Goal: Task Accomplishment & Management: Complete application form

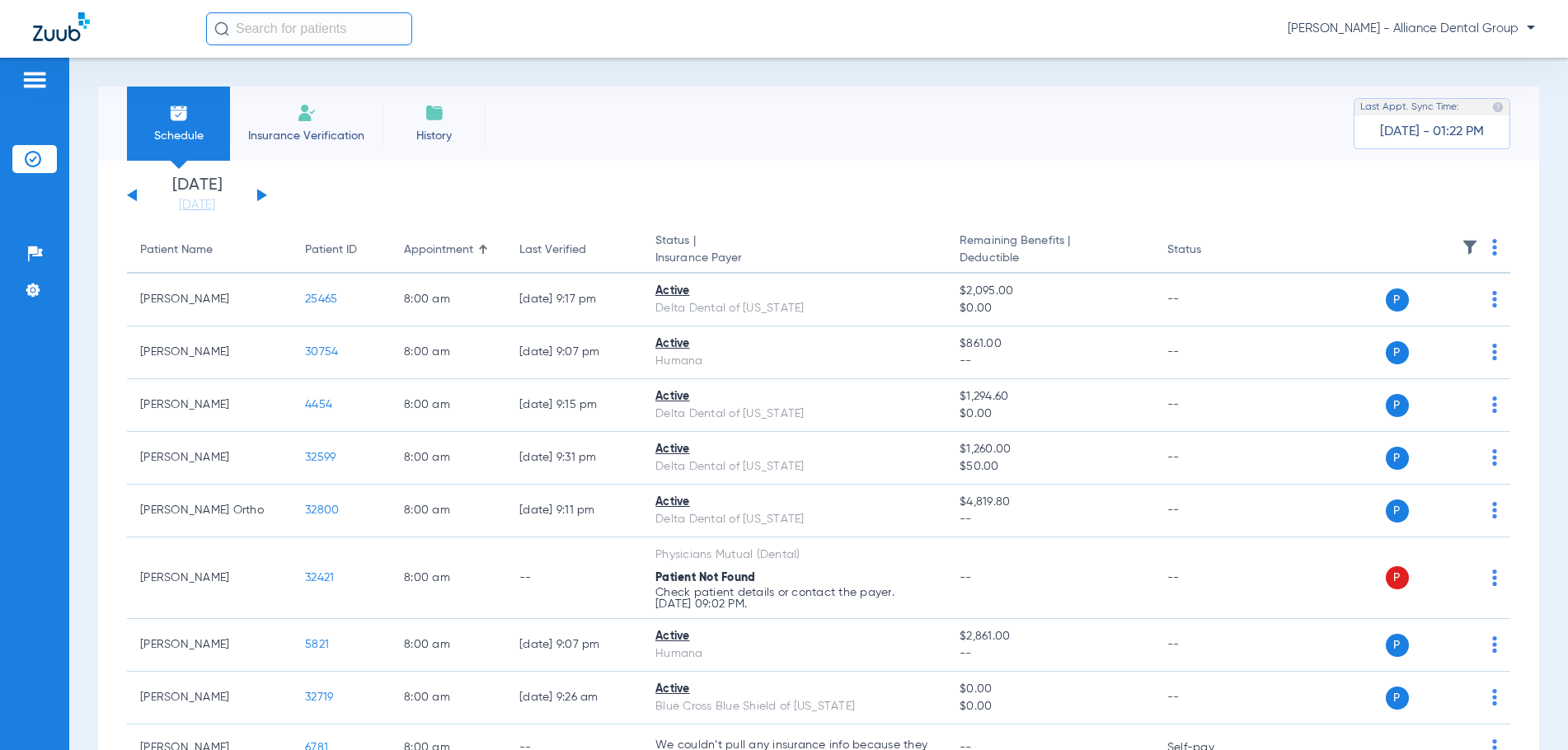
click at [312, 124] on li "Insurance Verification" at bounding box center [305, 124] width 152 height 74
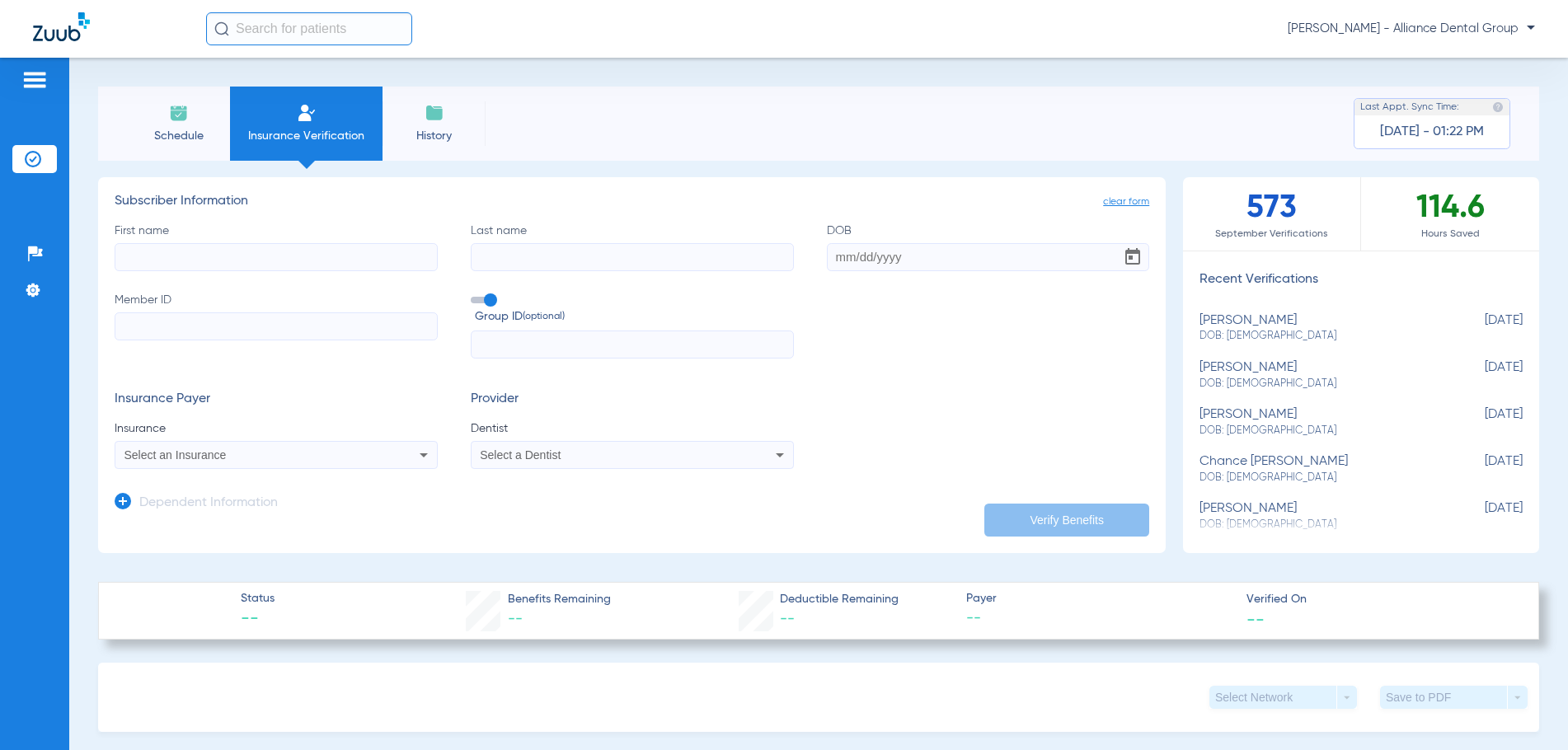
click at [140, 264] on input "First name" at bounding box center [276, 257] width 323 height 28
type input "Laura"
type input "Casford"
type input "01/25/1961"
click at [177, 324] on input "Member ID" at bounding box center [276, 327] width 323 height 28
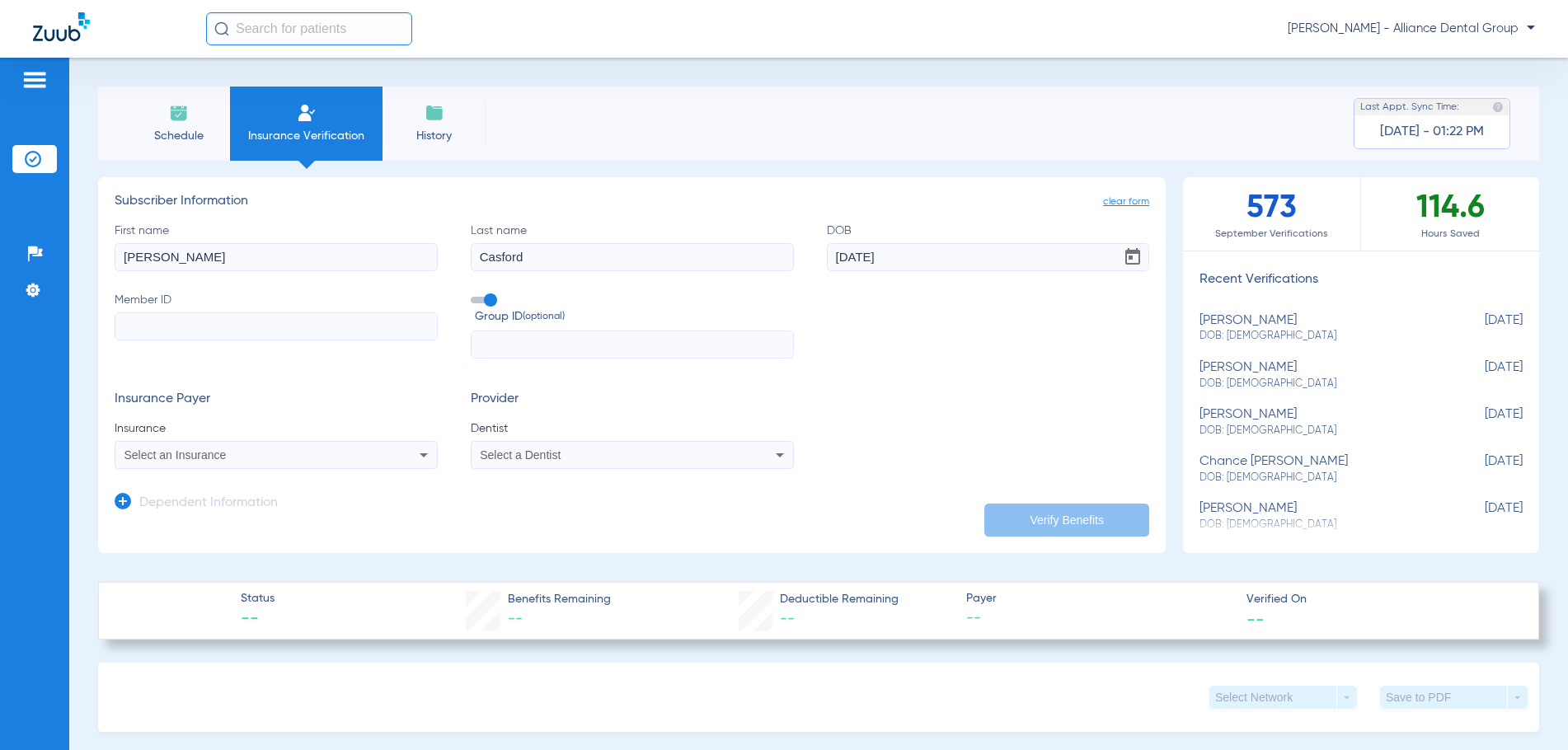
paste input "880328774"
type input "880328774"
click at [197, 457] on span "Select an Insurance" at bounding box center [175, 455] width 102 height 13
type input "group administrator"
click at [640, 459] on div "Select a Dentist" at bounding box center [602, 455] width 244 height 12
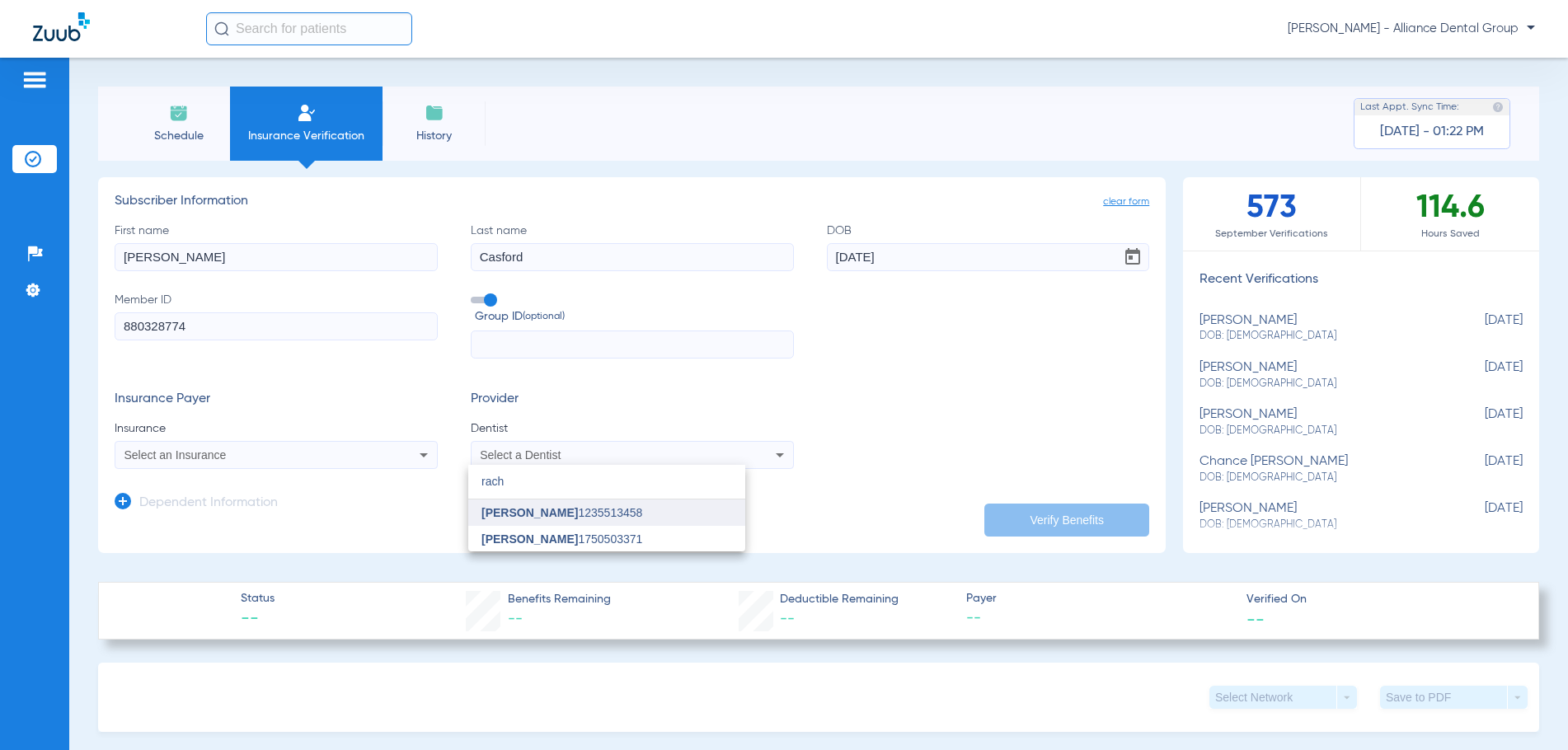
type input "rach"
click at [577, 514] on span "Rachit Shah 1235513458" at bounding box center [562, 513] width 161 height 12
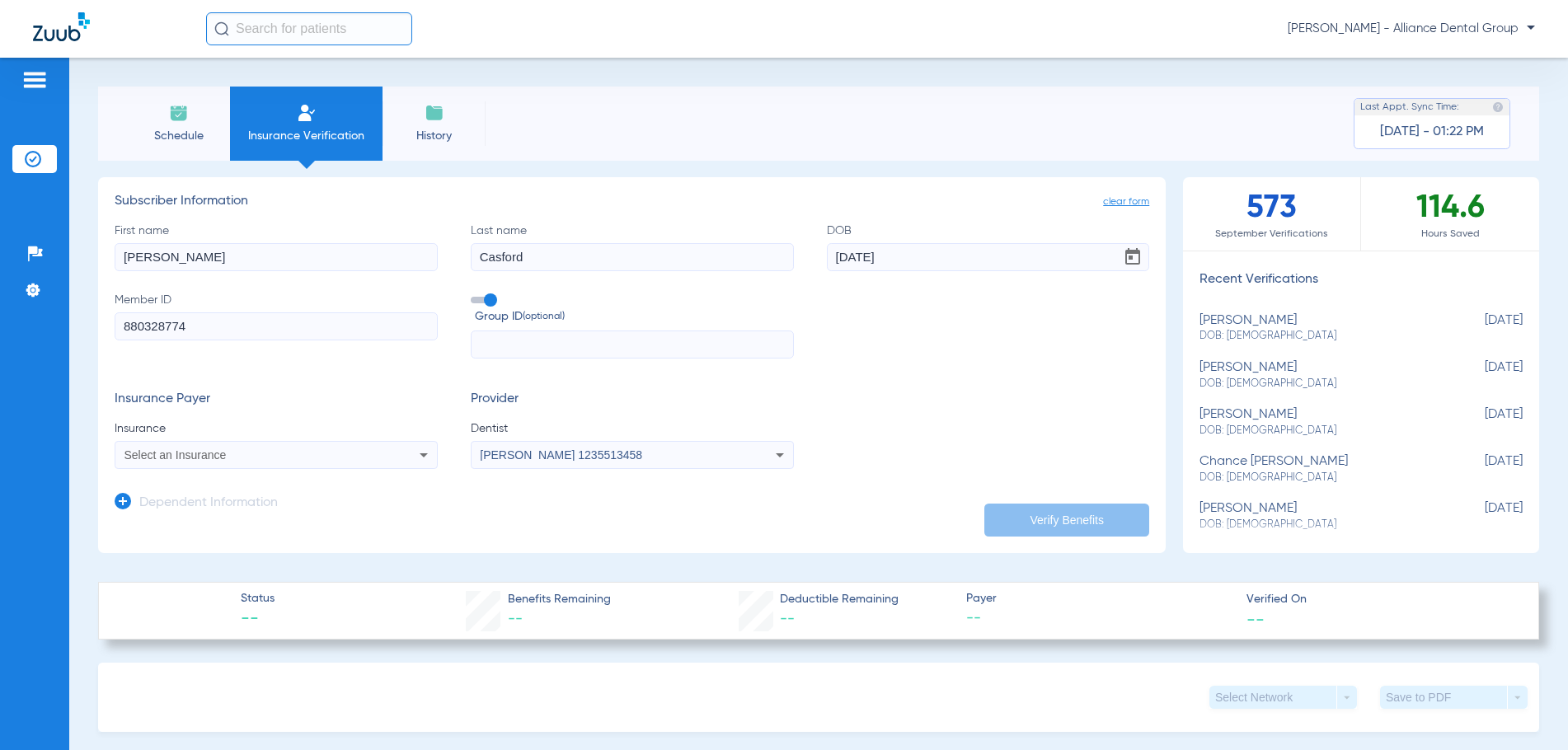
click at [208, 465] on div "Select an Insurance" at bounding box center [276, 454] width 321 height 19
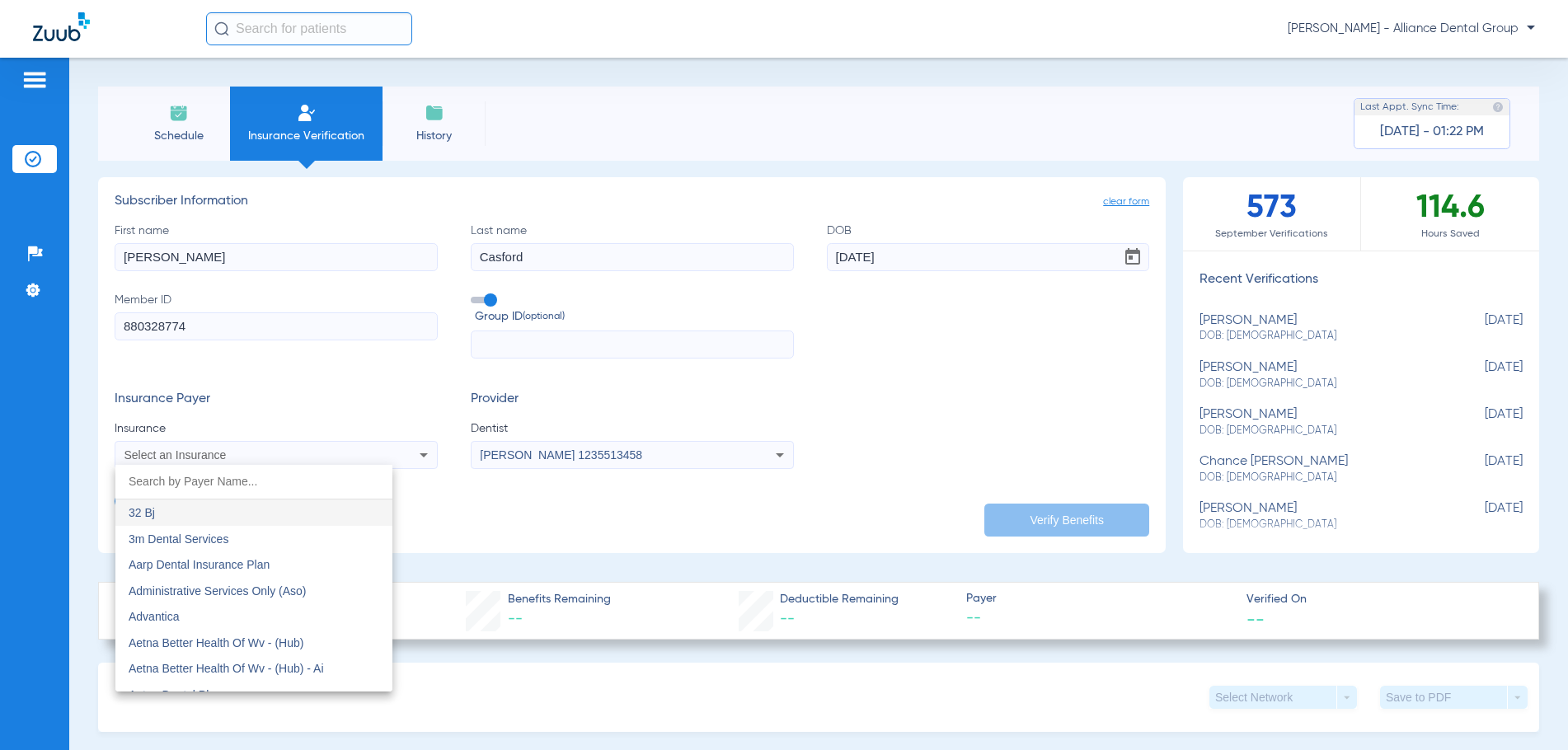
click at [136, 442] on div at bounding box center [784, 375] width 1568 height 750
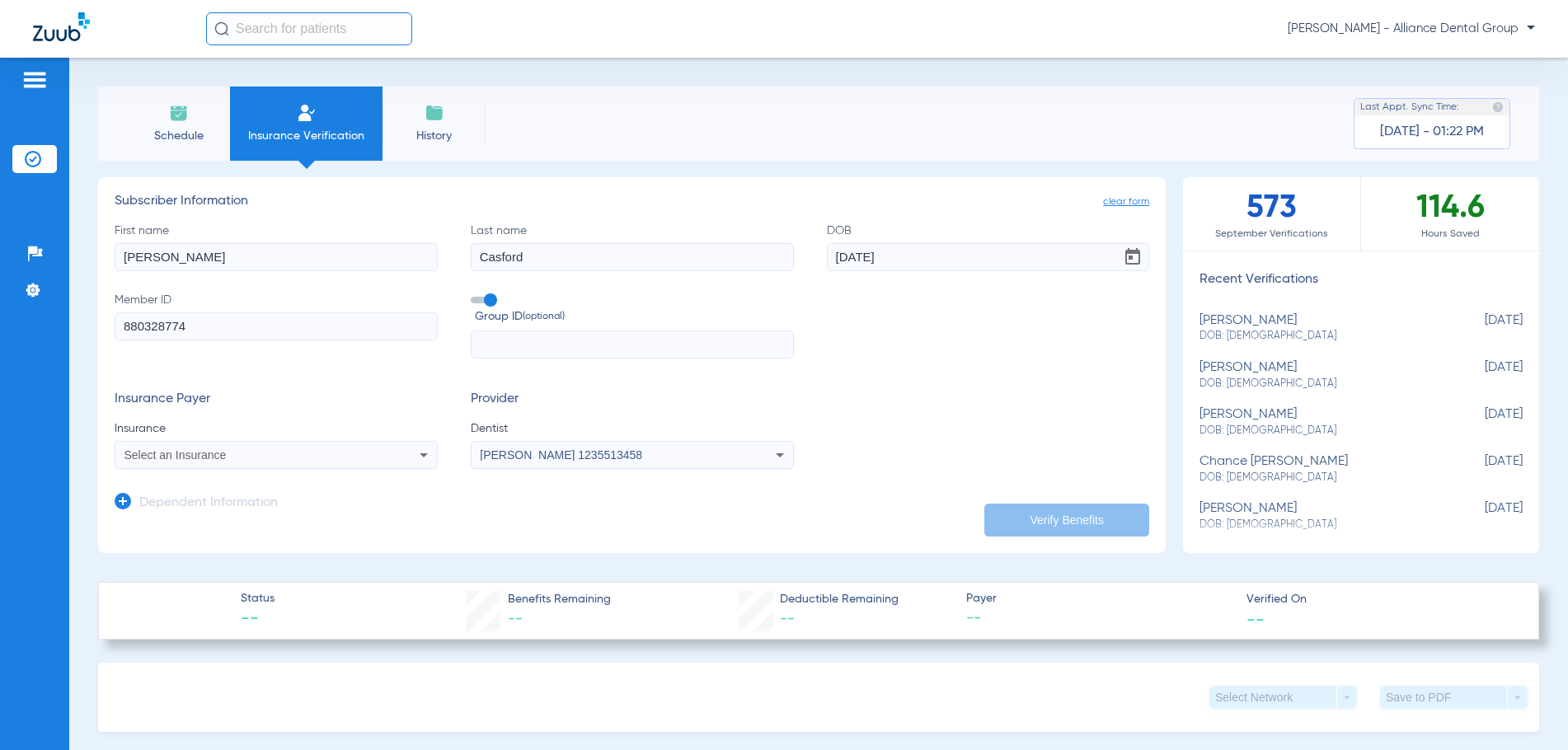
click at [136, 453] on span "Select an Insurance" at bounding box center [175, 455] width 102 height 13
type input "group administrators"
drag, startPoint x: 209, startPoint y: 330, endPoint x: -12, endPoint y: 338, distance: 221.1
click at [0, 338] on html "Sharon MacDonald - Alliance Dental Group Patients Insurance Verification Setup …" at bounding box center [784, 375] width 1568 height 750
drag, startPoint x: 162, startPoint y: 256, endPoint x: -34, endPoint y: 259, distance: 196.0
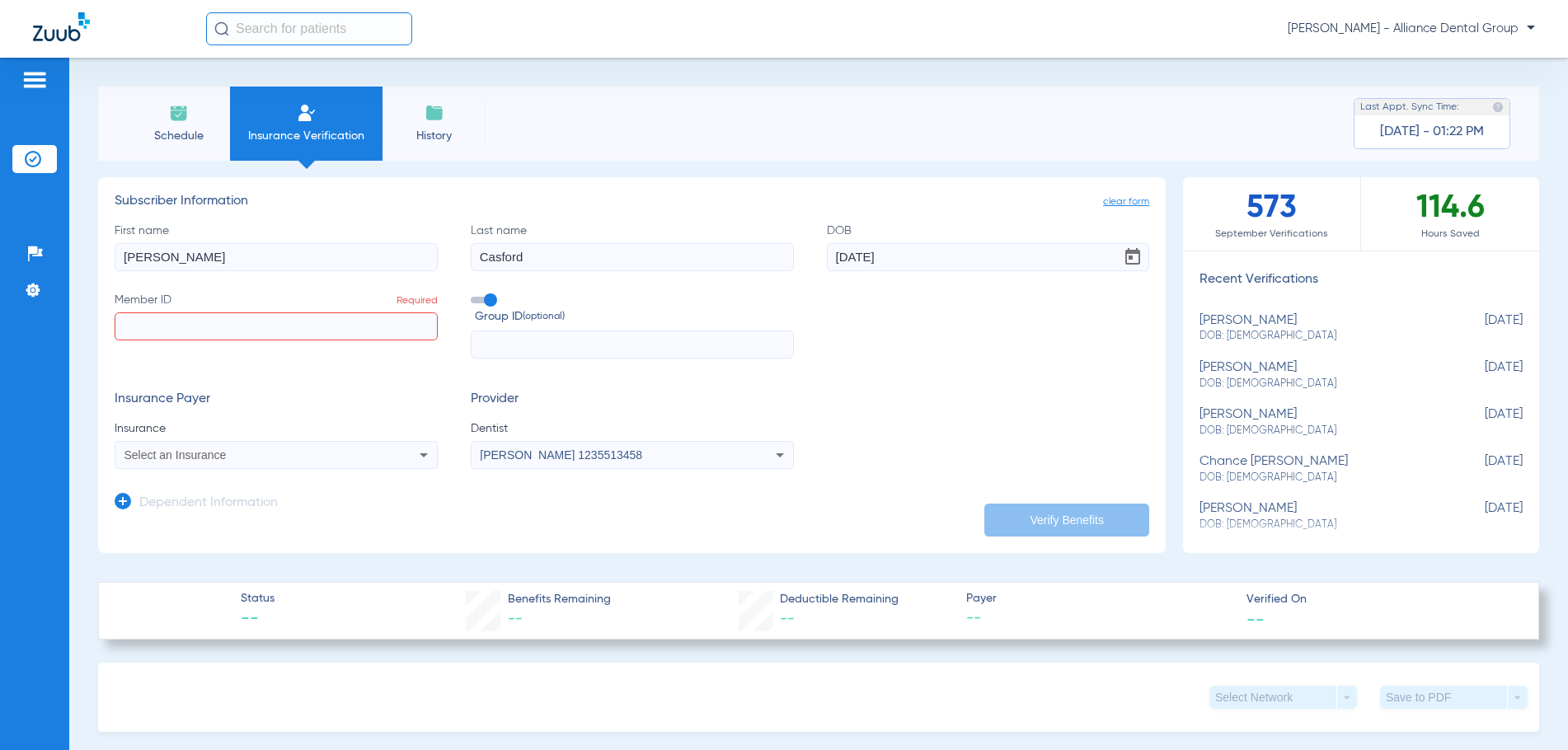
click at [0, 259] on html "Sharon MacDonald - Alliance Dental Group Patients Insurance Verification Setup …" at bounding box center [784, 375] width 1568 height 750
drag, startPoint x: 555, startPoint y: 253, endPoint x: 394, endPoint y: 260, distance: 161.2
click at [394, 260] on div "First name Required Last name Casford DOB 01/25/1961 Member ID Required Group I…" at bounding box center [631, 291] width 1035 height 137
drag, startPoint x: 919, startPoint y: 252, endPoint x: 783, endPoint y: 263, distance: 136.4
click at [783, 263] on div "First name Required Last name Required DOB 01/25/1961 Member ID Required Group …" at bounding box center [631, 291] width 1035 height 137
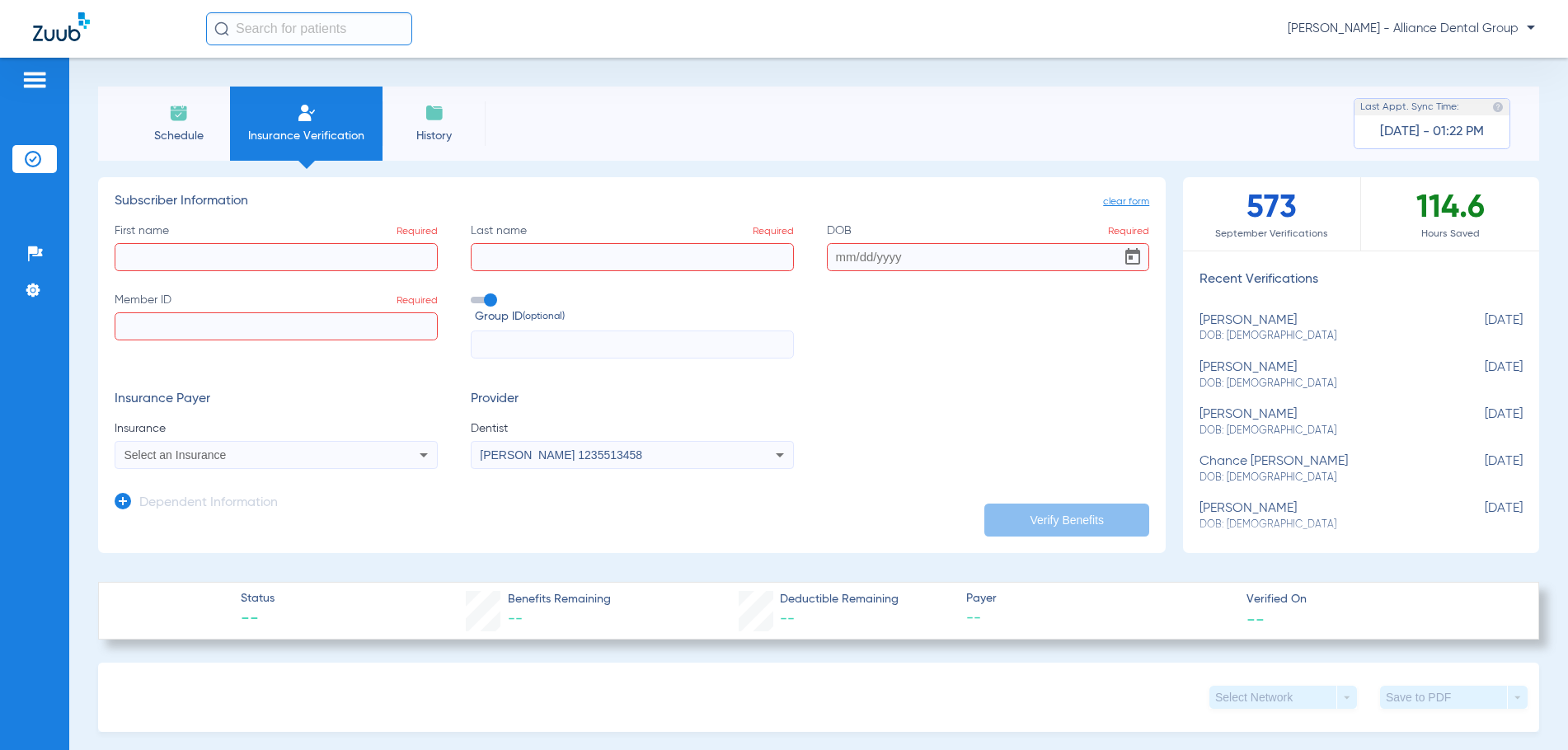
click at [119, 255] on input "First name Required" at bounding box center [276, 257] width 323 height 28
type input "David"
type input "Marquez"
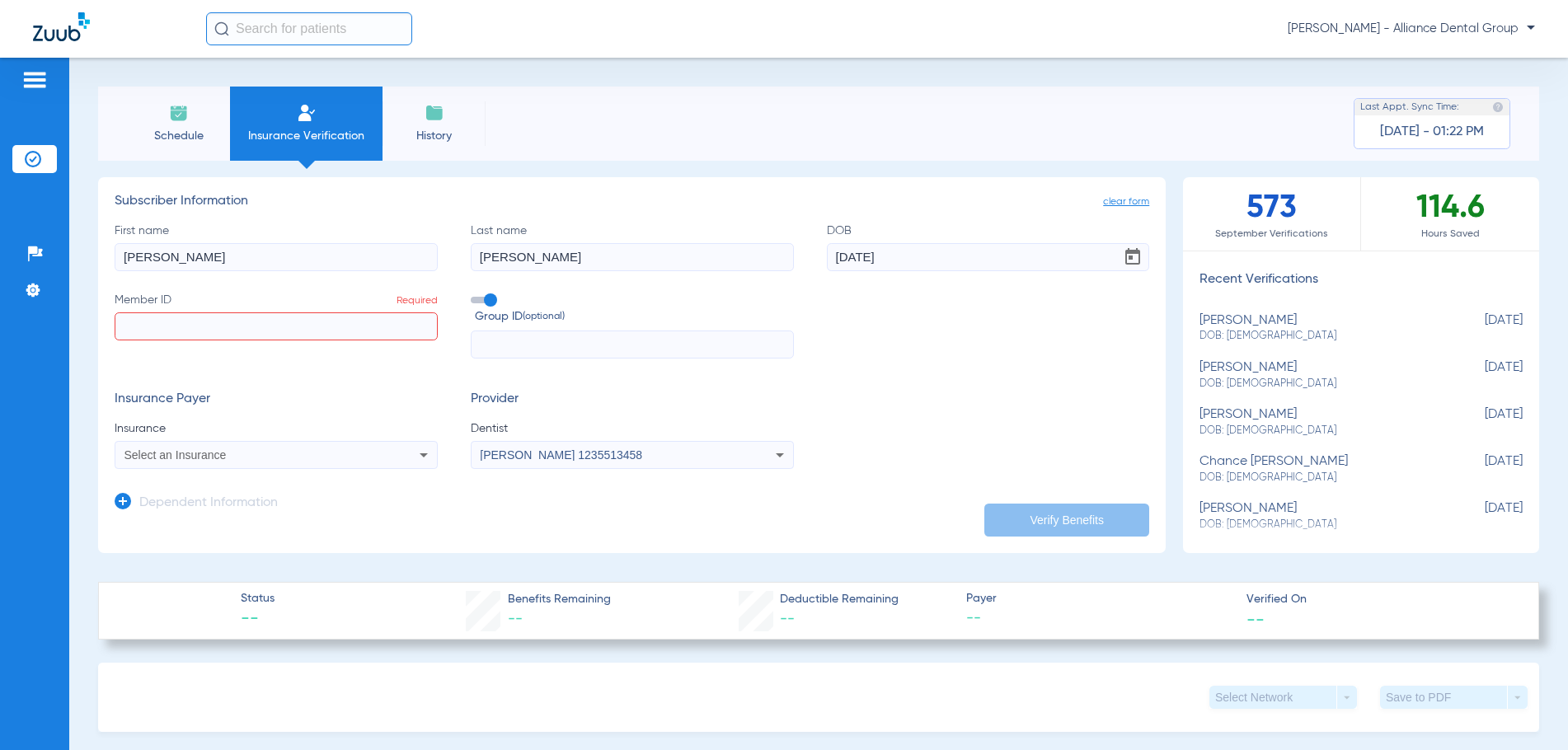
type input "10/27/1971"
click at [130, 329] on input "Member ID Required" at bounding box center [276, 327] width 323 height 28
click at [143, 325] on input "Member ID Required" at bounding box center [276, 327] width 323 height 28
paste input "AN34681750"
type input "AN34681750"
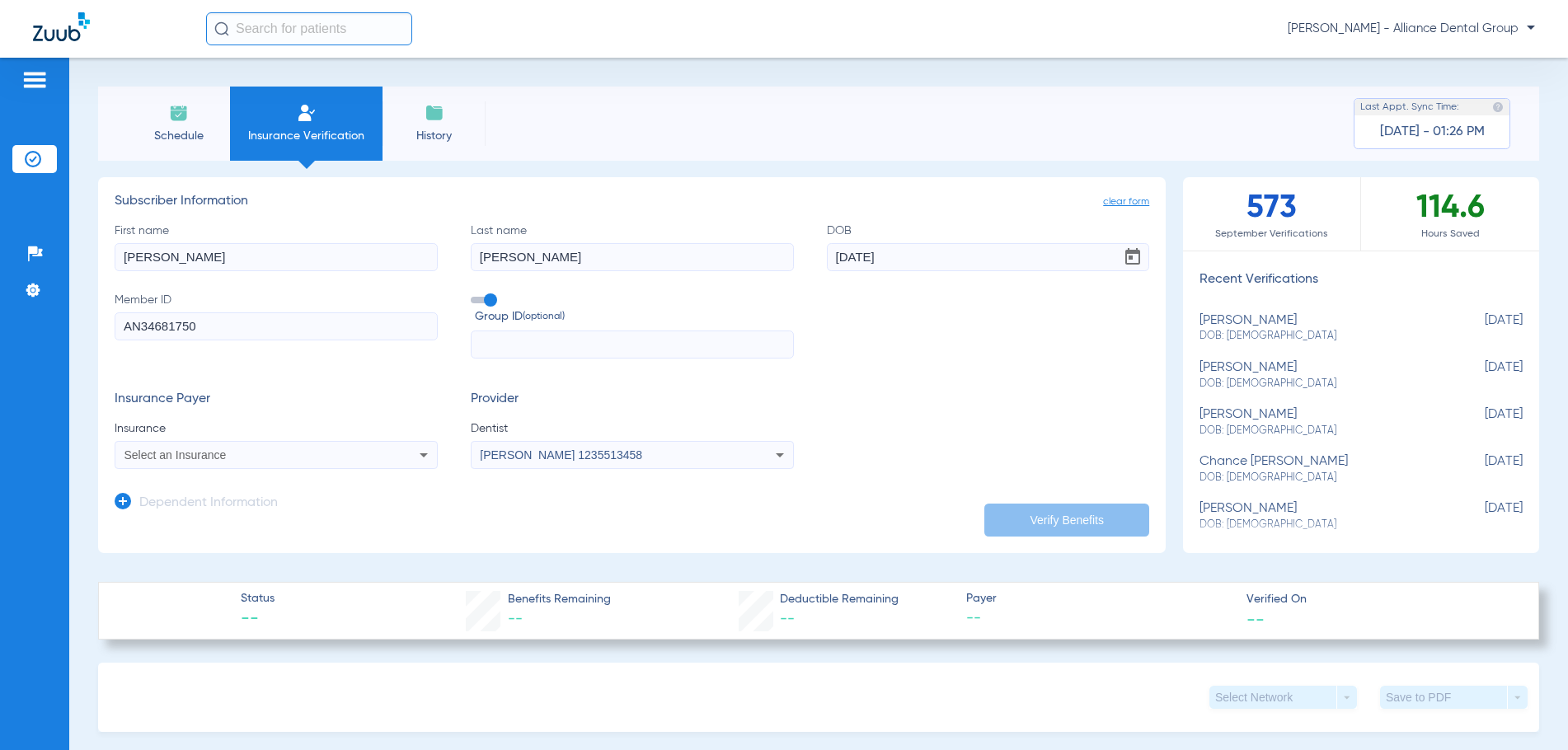
click at [215, 453] on span "Select an Insurance" at bounding box center [175, 455] width 102 height 13
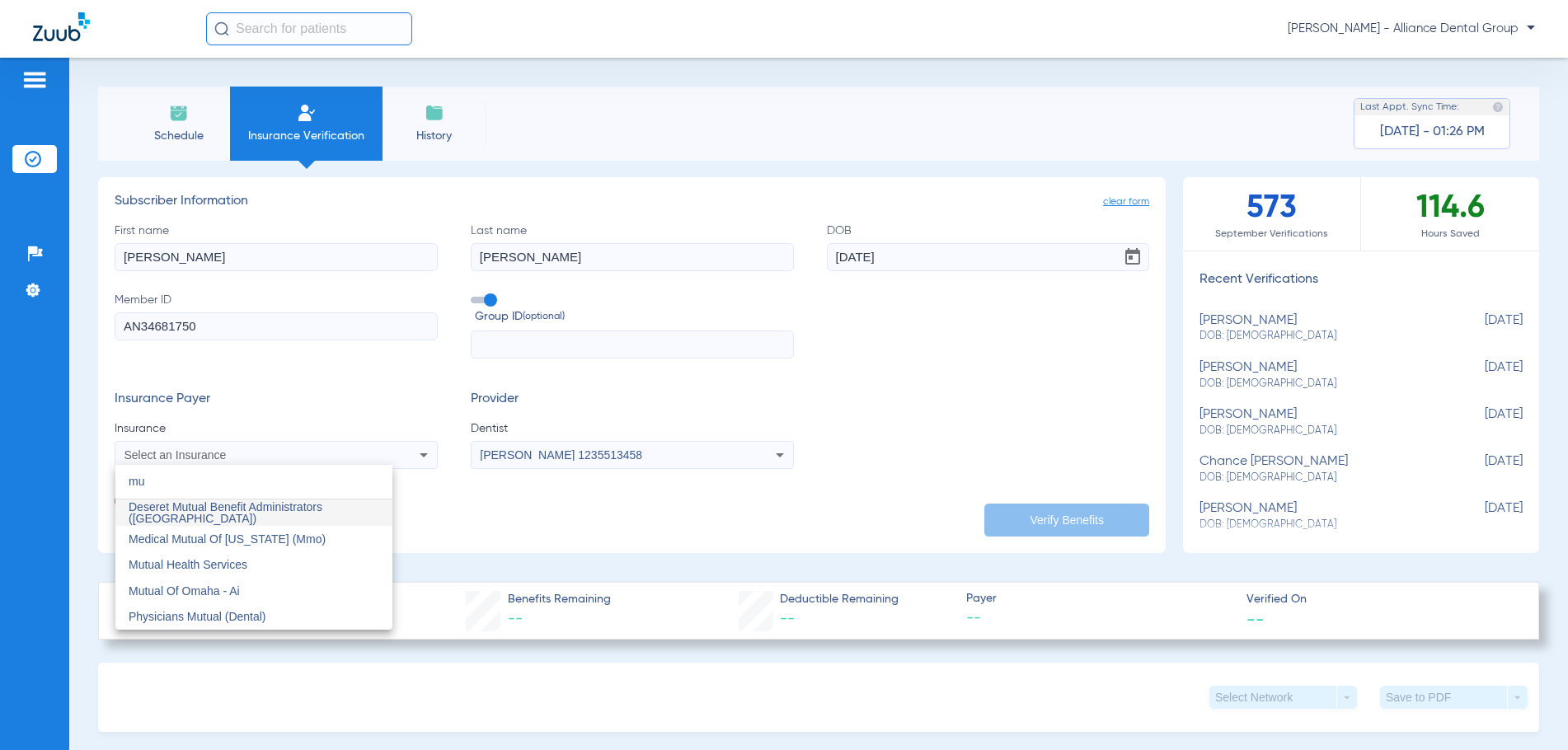
type input "m"
type input "mutual"
click at [180, 137] on div at bounding box center [784, 375] width 1568 height 750
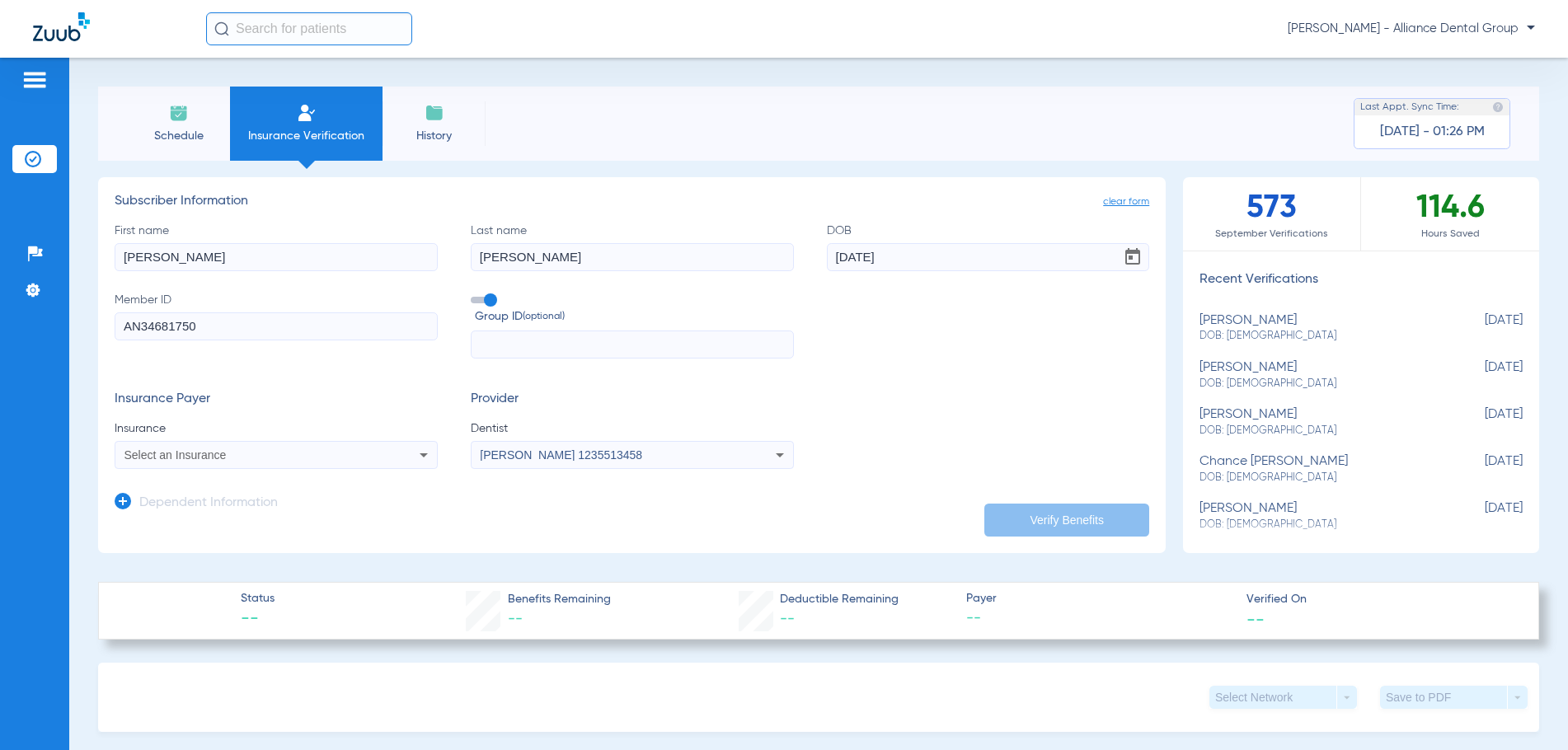
click at [181, 121] on img at bounding box center [178, 113] width 19 height 19
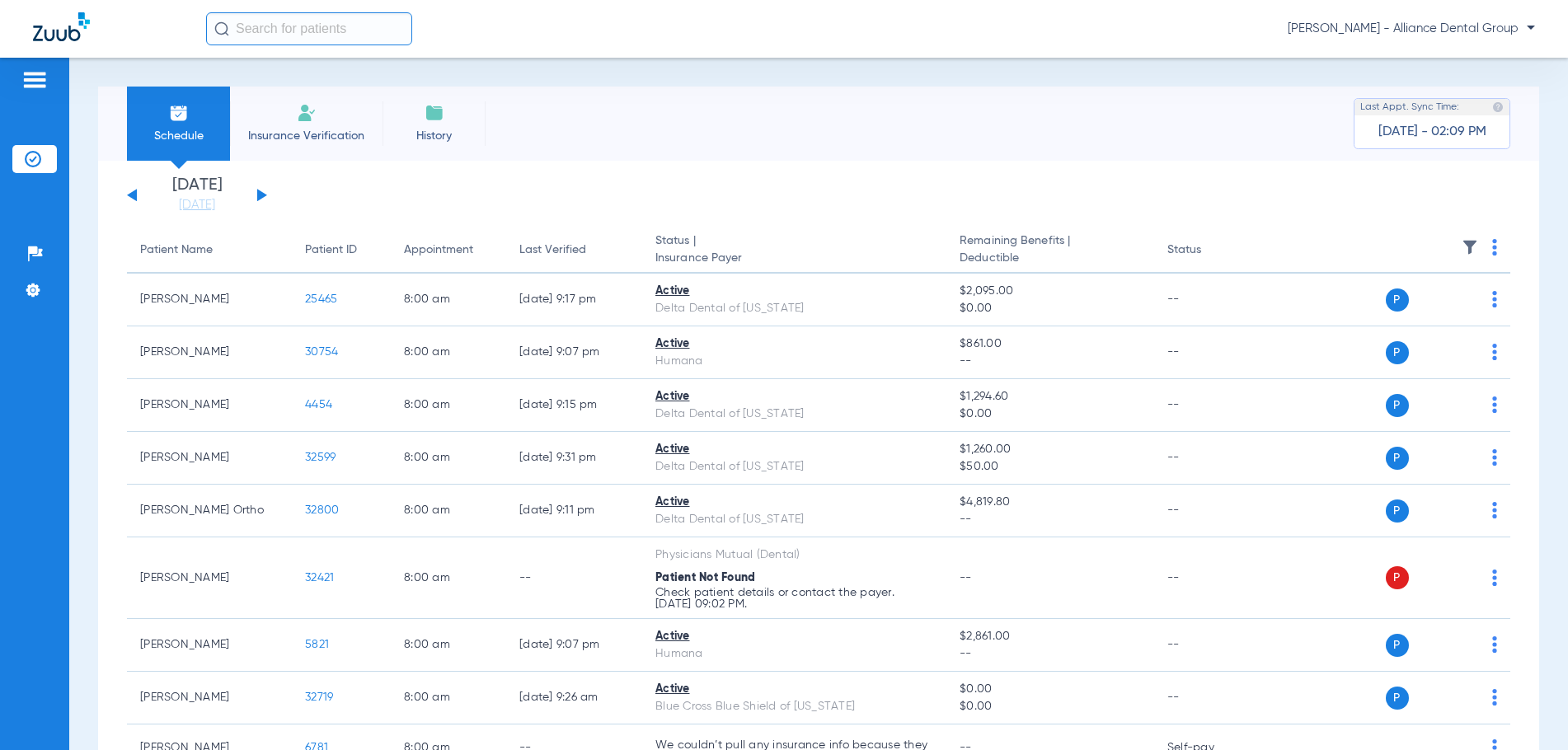
click at [313, 126] on li "Insurance Verification" at bounding box center [305, 124] width 152 height 74
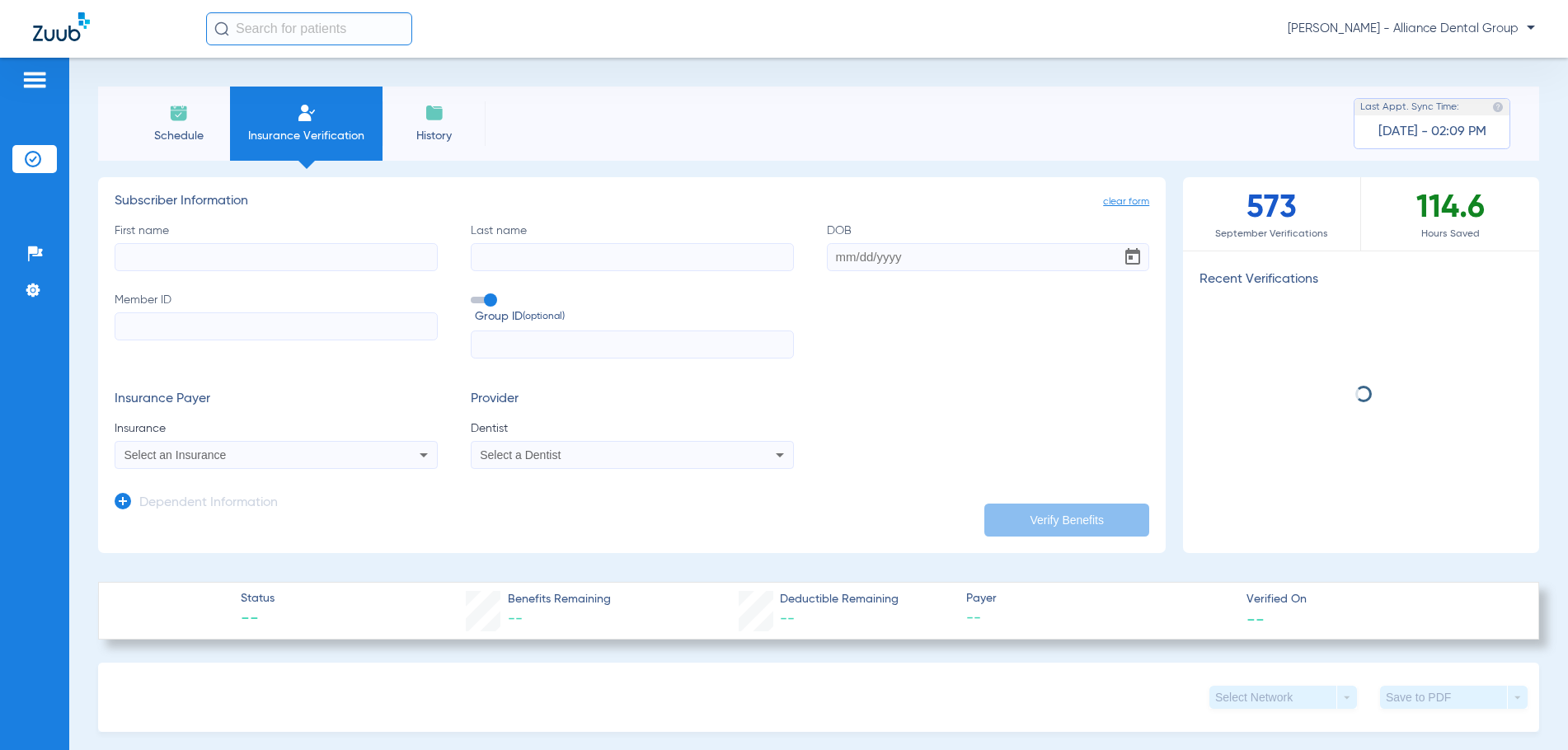
click at [149, 259] on input "First name" at bounding box center [276, 257] width 323 height 28
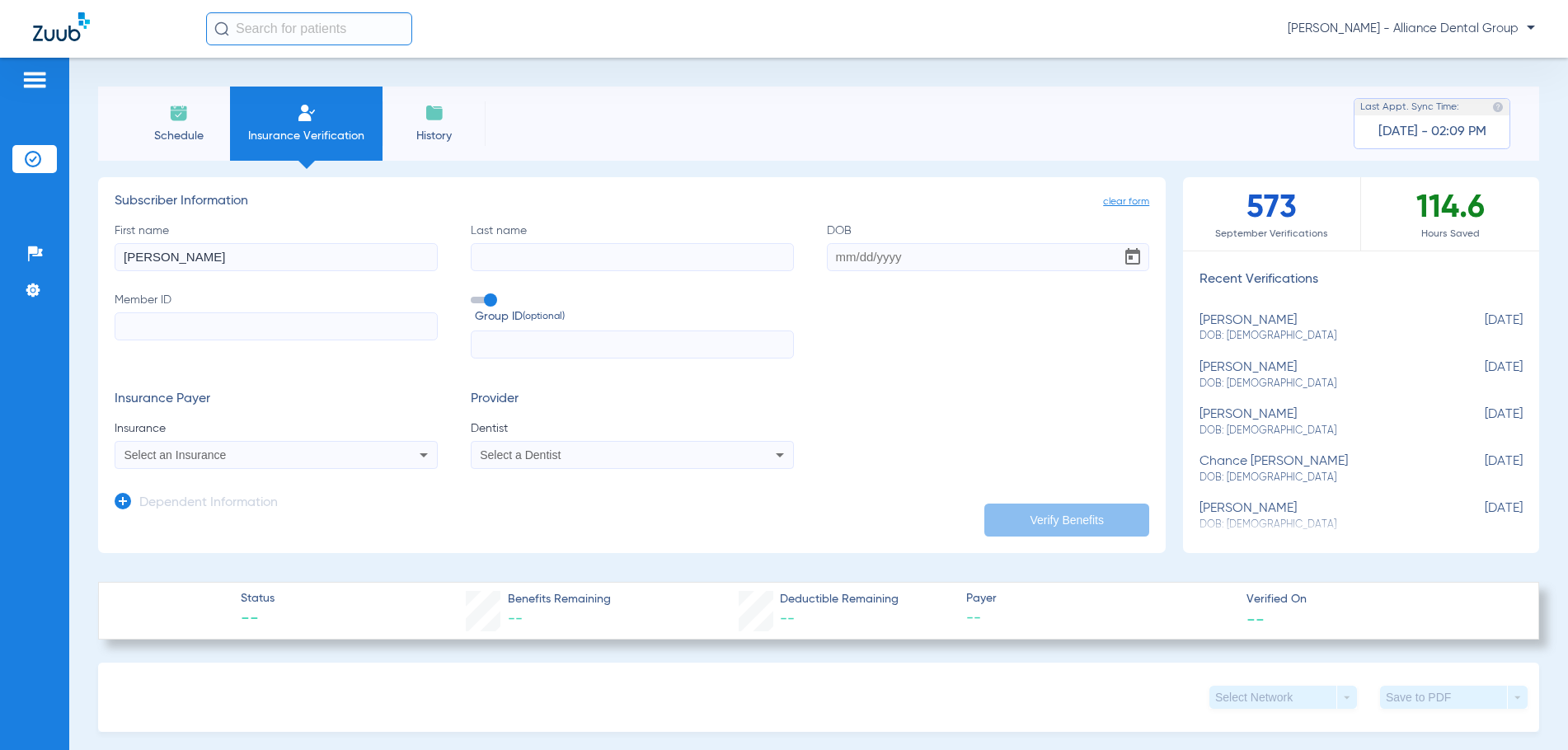
type input "Gregory"
type input "McDermott"
click at [840, 256] on input "DOB Required" at bounding box center [988, 257] width 323 height 28
type input "11/20/1962"
click at [188, 327] on input "Member ID" at bounding box center [276, 327] width 323 height 28
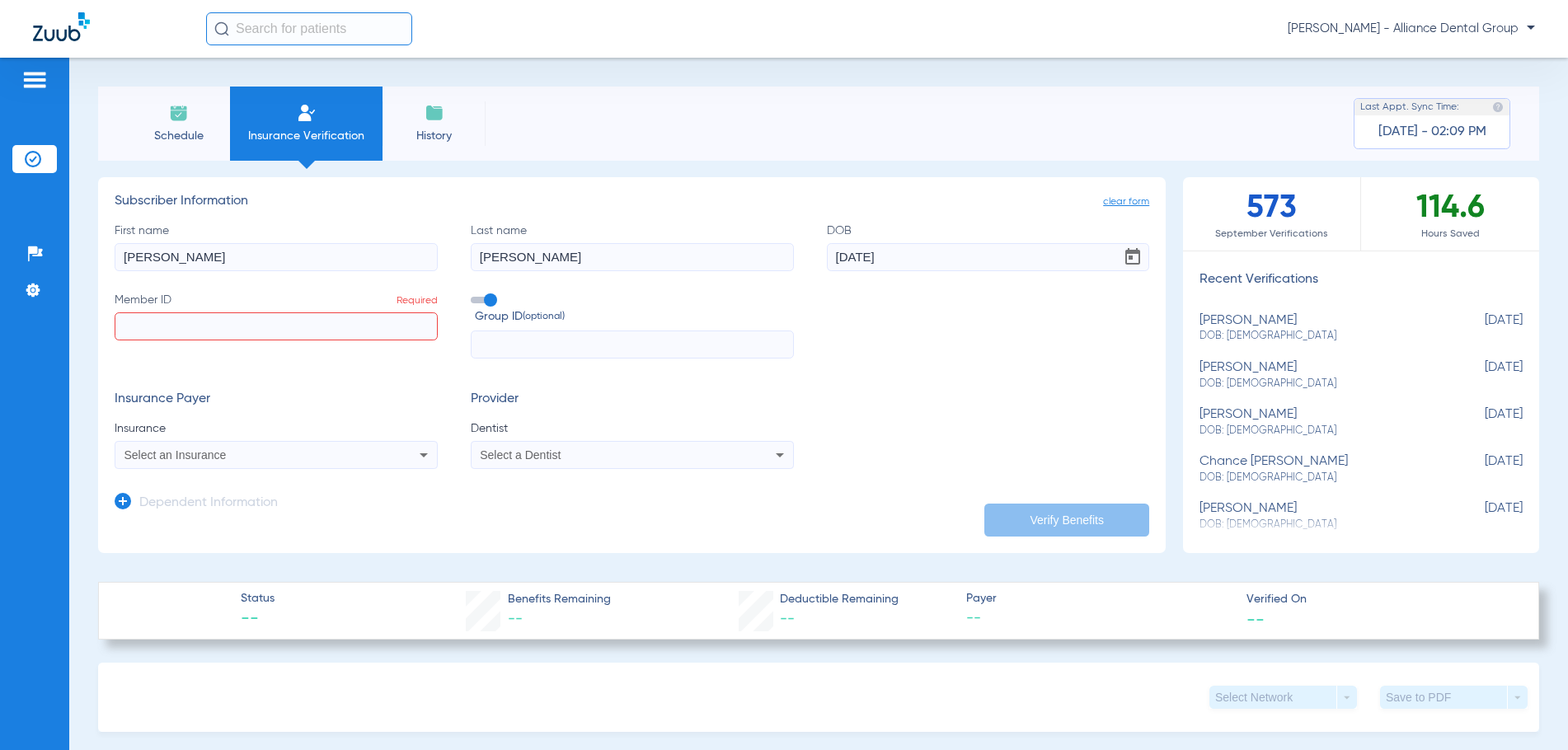
click at [196, 327] on input "Member ID Required" at bounding box center [276, 327] width 323 height 28
paste input "U66842153 01"
type input "U66842153 01"
click at [142, 450] on span "Select an Insurance" at bounding box center [175, 455] width 102 height 13
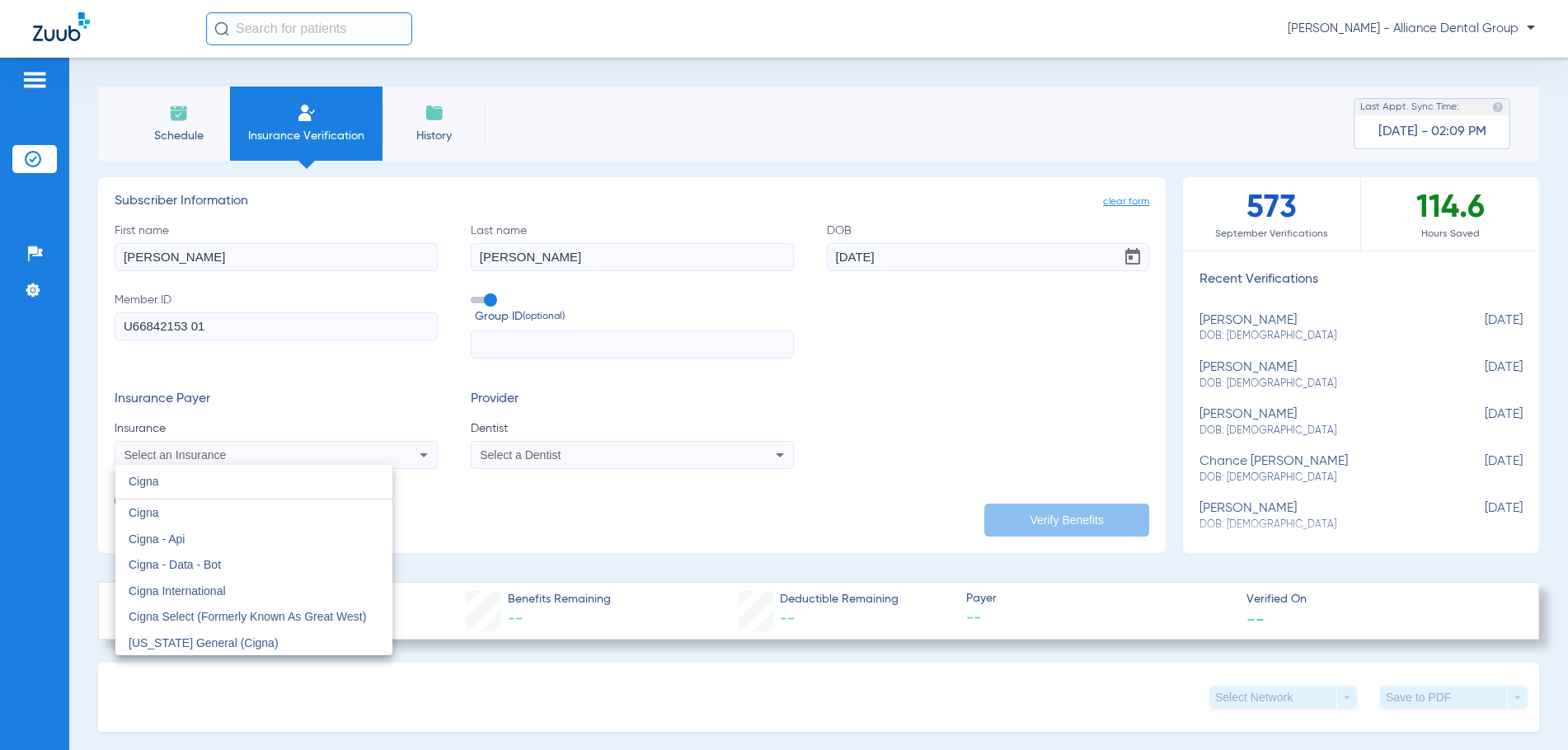
type input "Cigna"
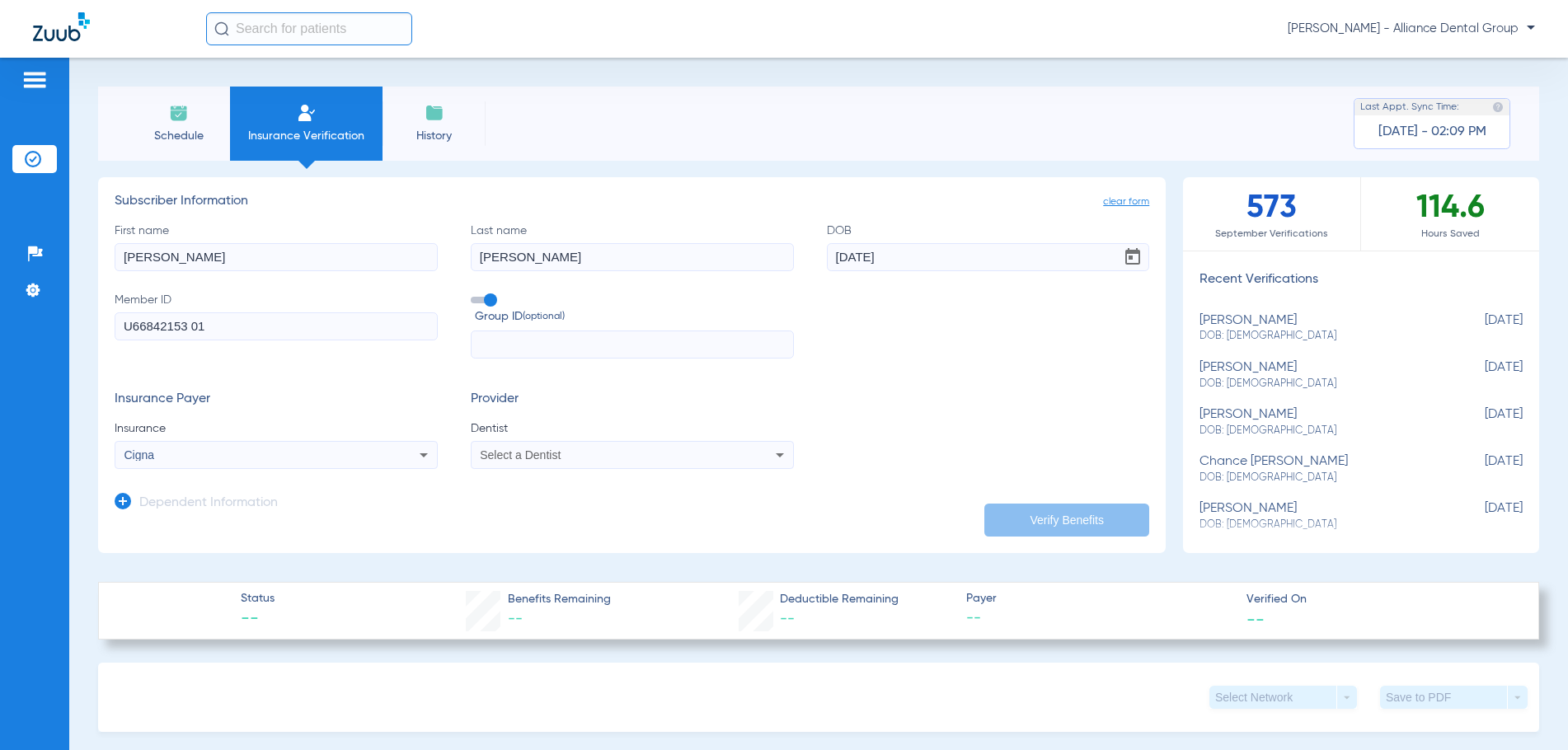
click at [776, 457] on icon at bounding box center [780, 454] width 19 height 19
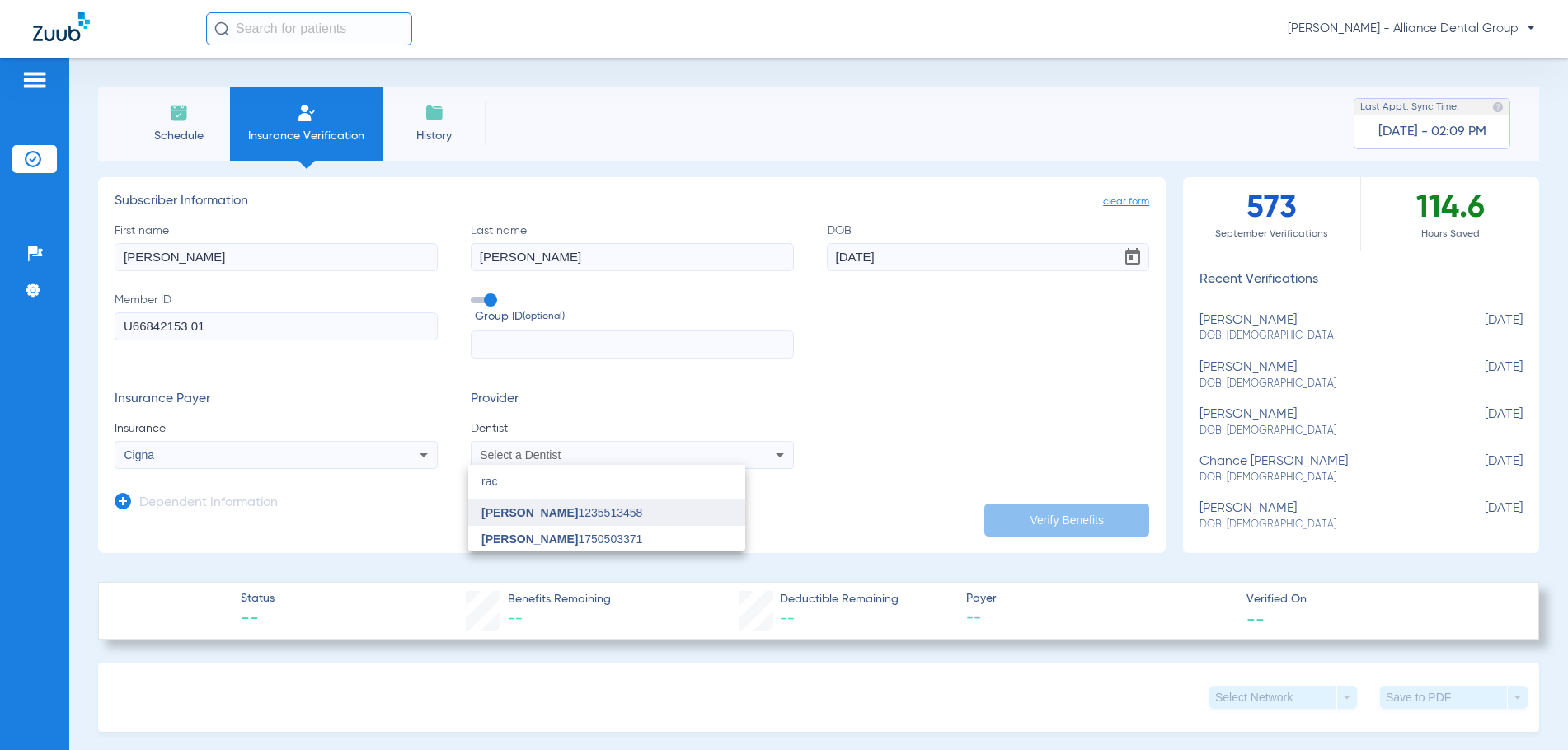
type input "rac"
click at [569, 517] on span "Rachit Shah 1235513458" at bounding box center [562, 513] width 161 height 12
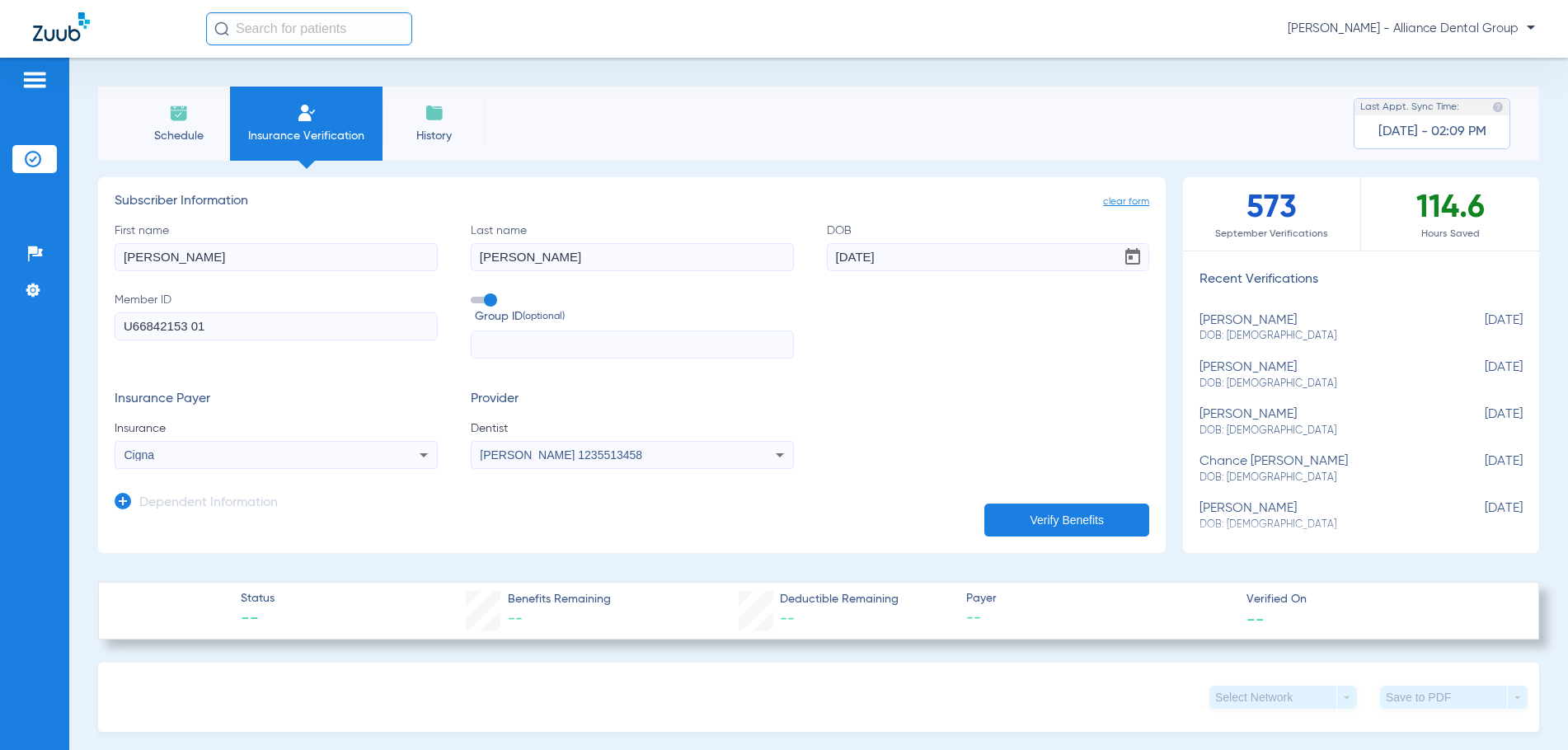
click at [1071, 526] on button "Verify Benefits" at bounding box center [1067, 520] width 165 height 33
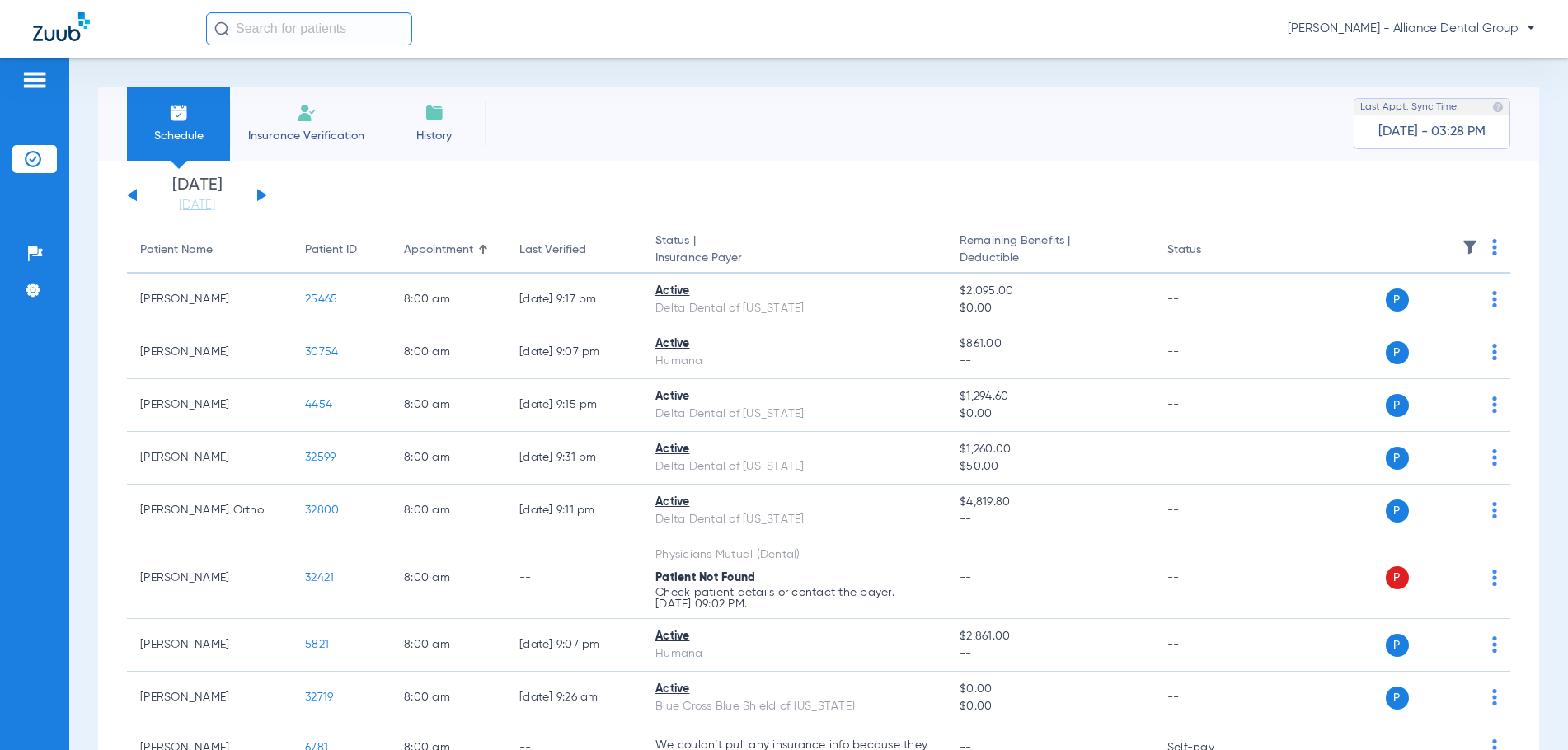
click at [178, 119] on img at bounding box center [178, 113] width 19 height 19
click at [178, 138] on span "Schedule" at bounding box center [178, 136] width 78 height 17
click at [189, 191] on li "[DATE] [DATE]" at bounding box center [197, 195] width 99 height 36
click at [187, 208] on link "[DATE]" at bounding box center [197, 206] width 99 height 17
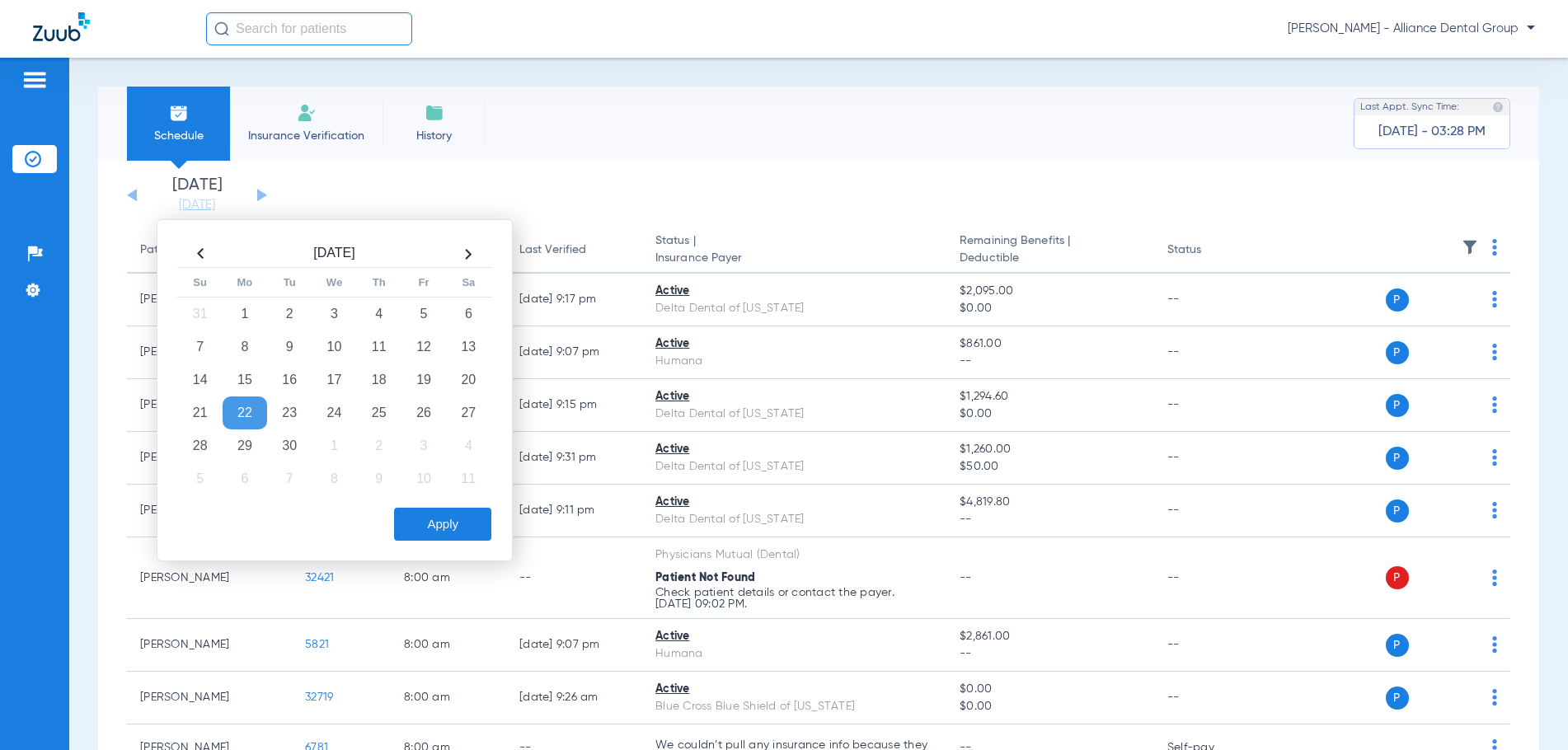
click at [469, 254] on th at bounding box center [468, 254] width 44 height 27
click at [378, 314] on td "2" at bounding box center [379, 315] width 44 height 33
click at [440, 521] on button "Apply" at bounding box center [442, 524] width 97 height 33
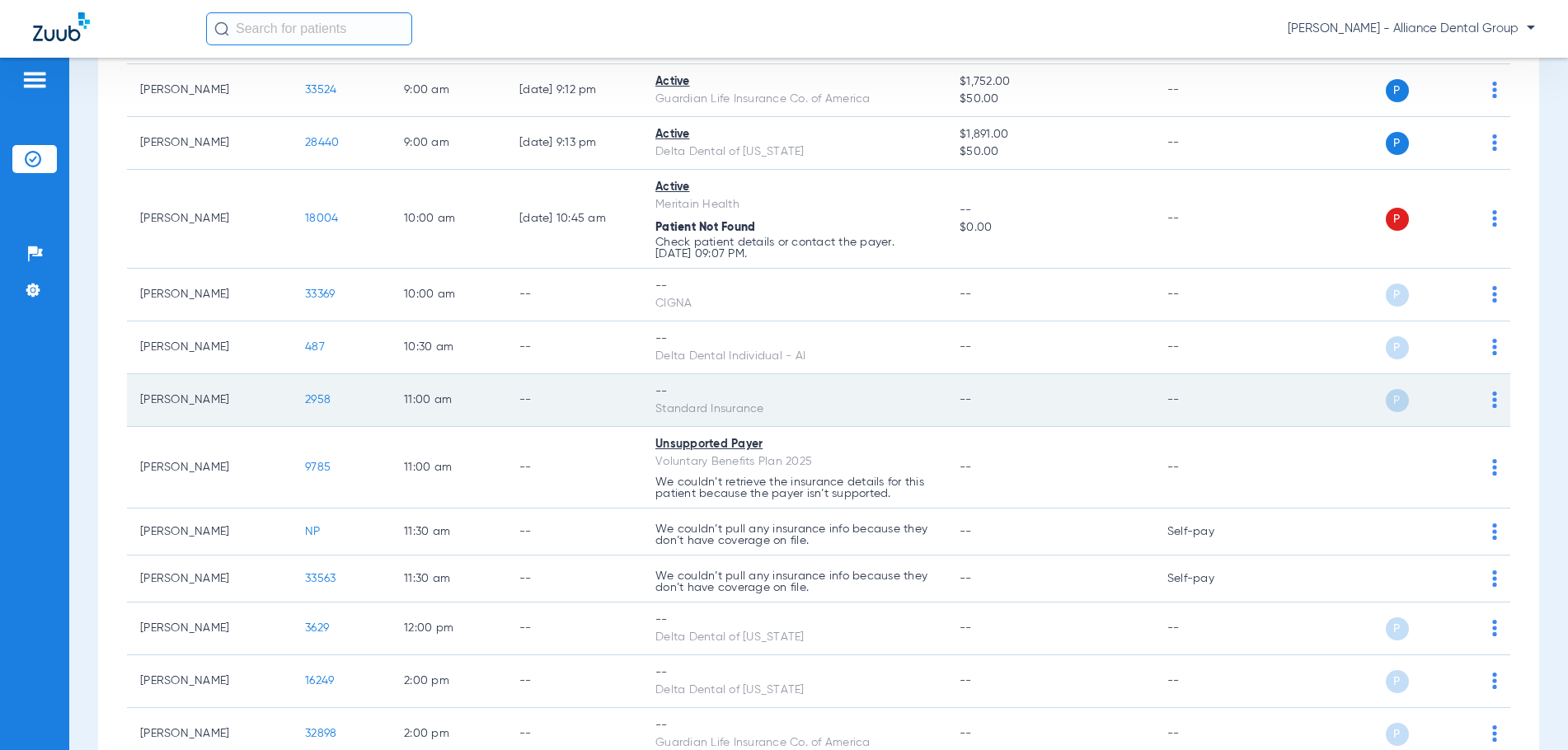
scroll to position [824, 0]
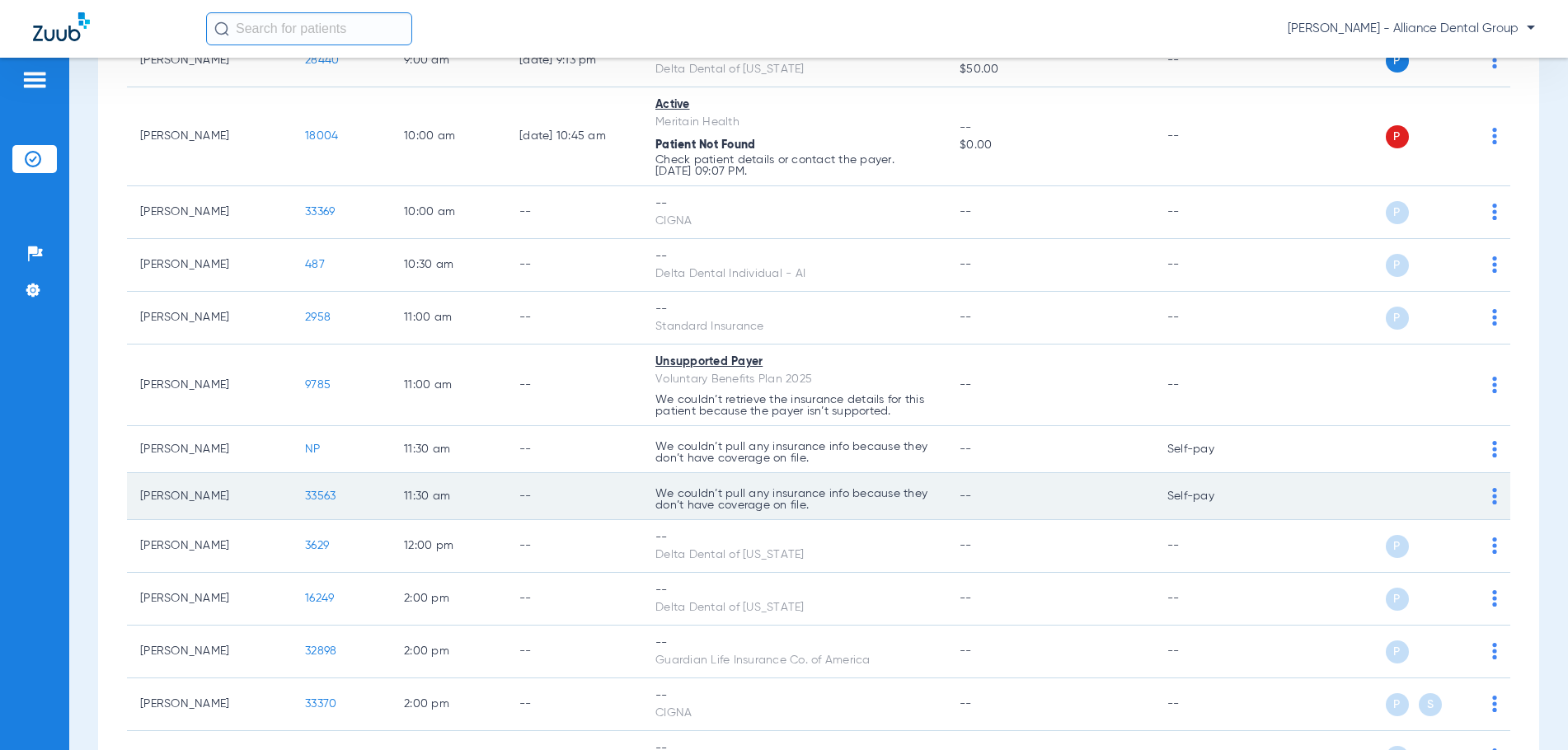
click at [1486, 493] on td "P S" at bounding box center [1388, 496] width 245 height 47
click at [1492, 496] on img at bounding box center [1494, 496] width 5 height 17
click at [1481, 496] on div at bounding box center [784, 375] width 1568 height 750
click at [1492, 496] on img at bounding box center [1494, 496] width 5 height 17
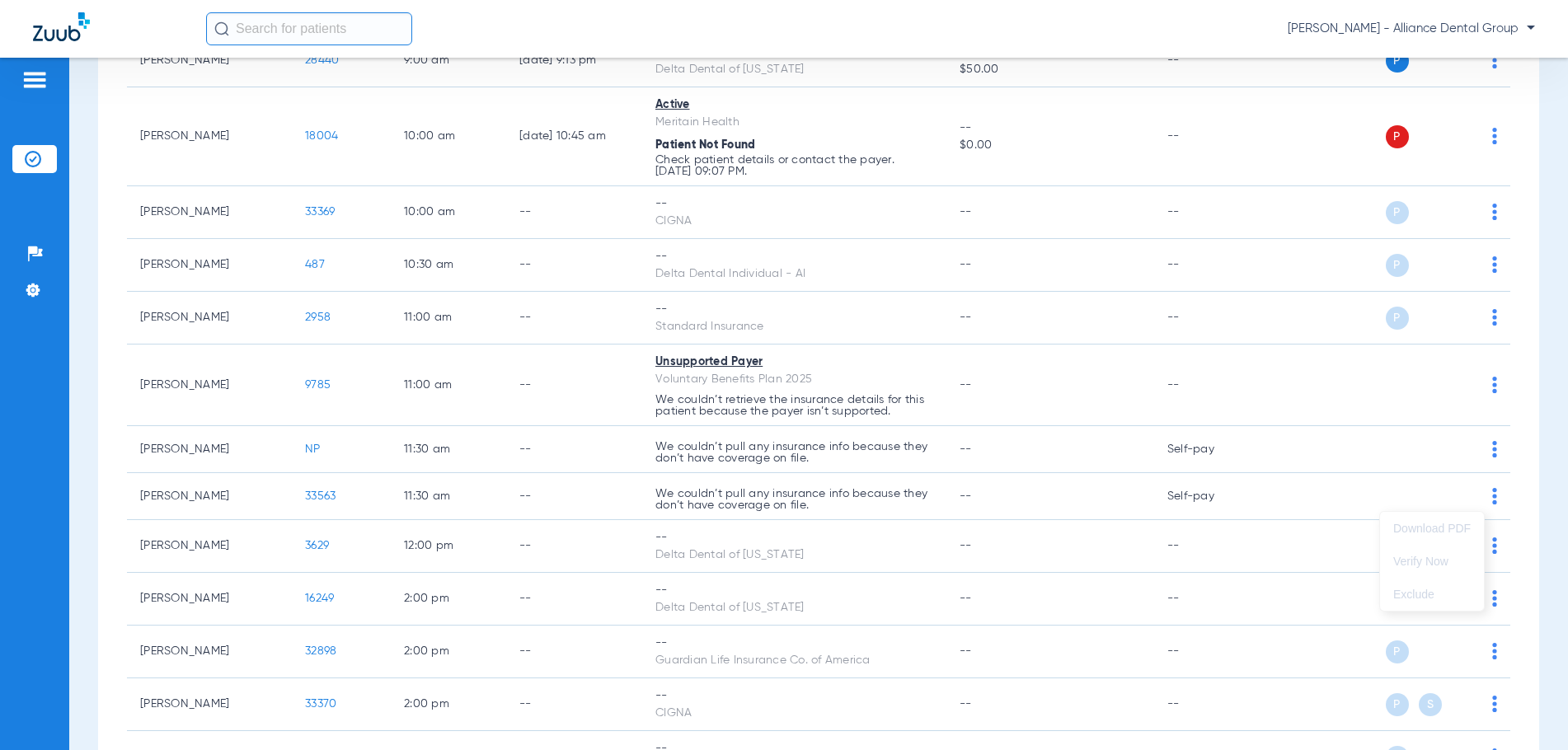
click at [220, 499] on div at bounding box center [784, 375] width 1568 height 750
click at [220, 499] on td "[PERSON_NAME]" at bounding box center [209, 496] width 165 height 47
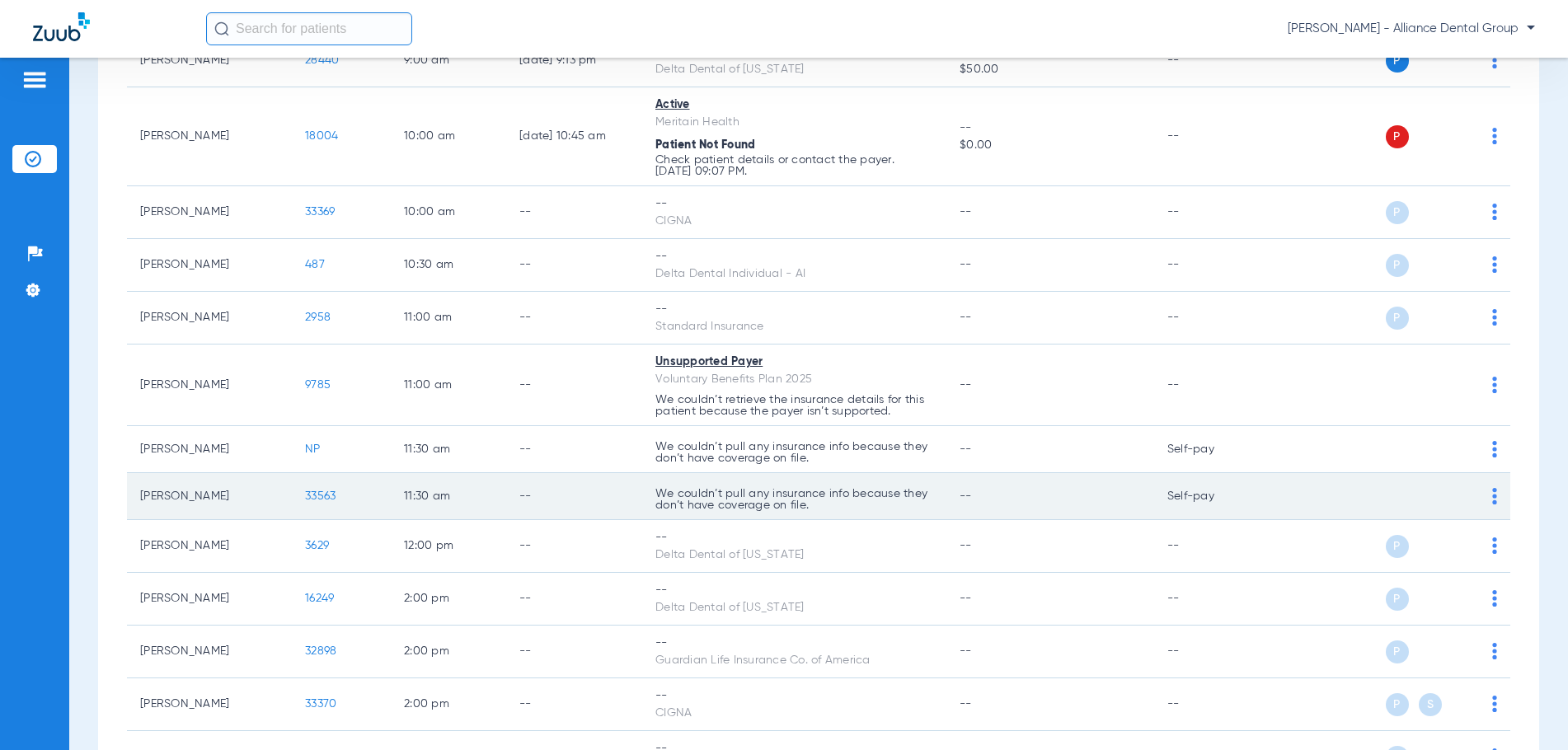
click at [321, 498] on span "33563" at bounding box center [320, 496] width 30 height 12
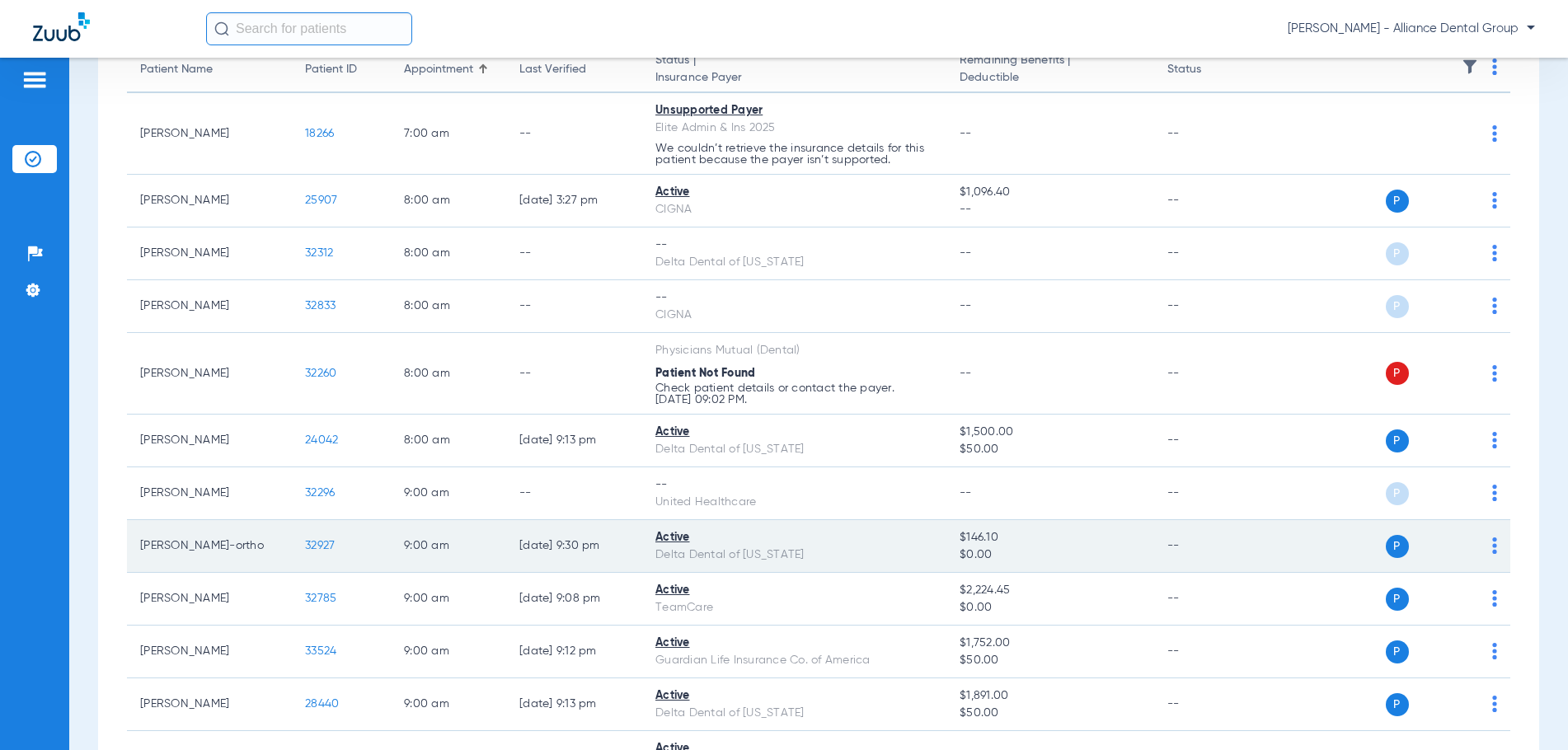
scroll to position [0, 0]
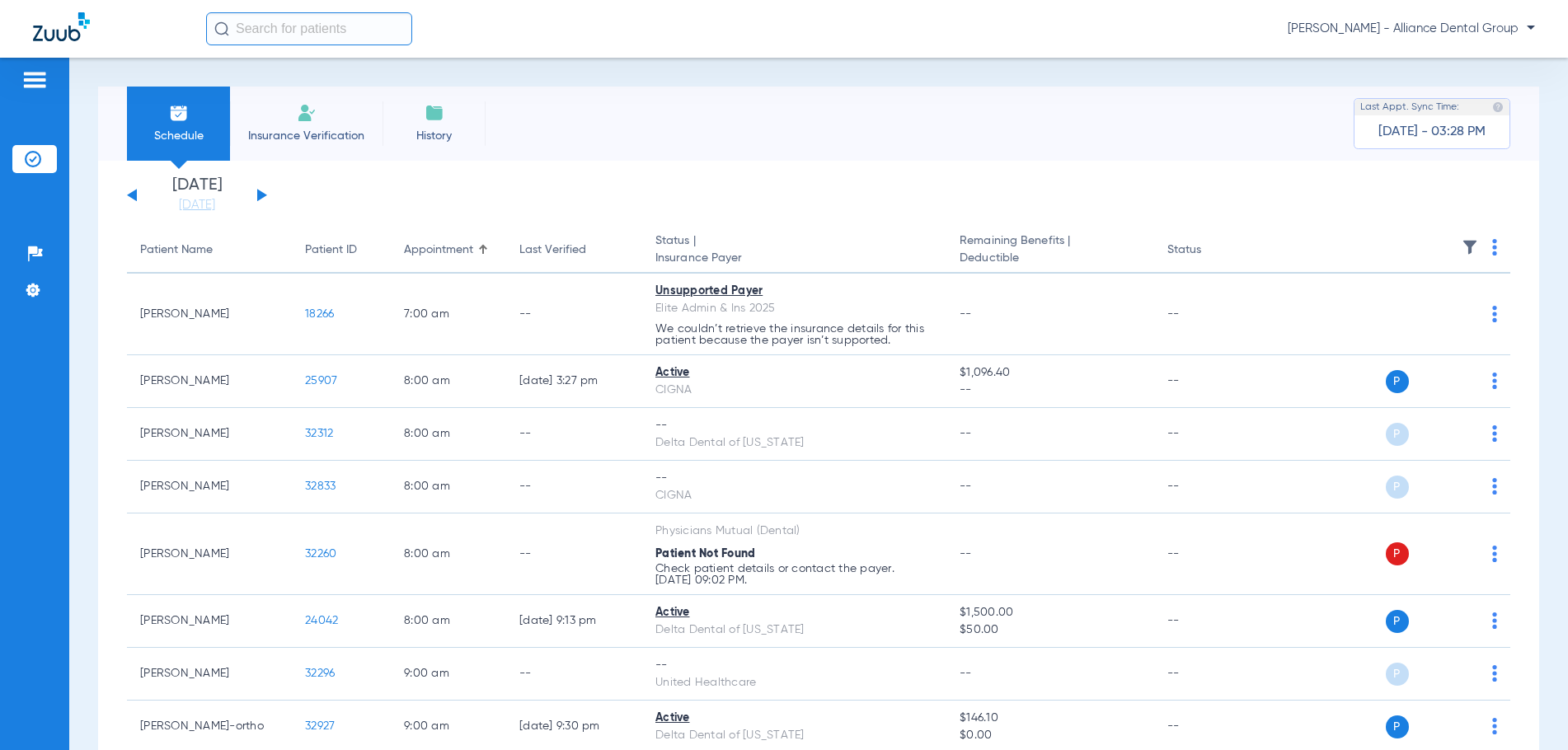
click at [317, 125] on li "Insurance Verification" at bounding box center [305, 124] width 152 height 74
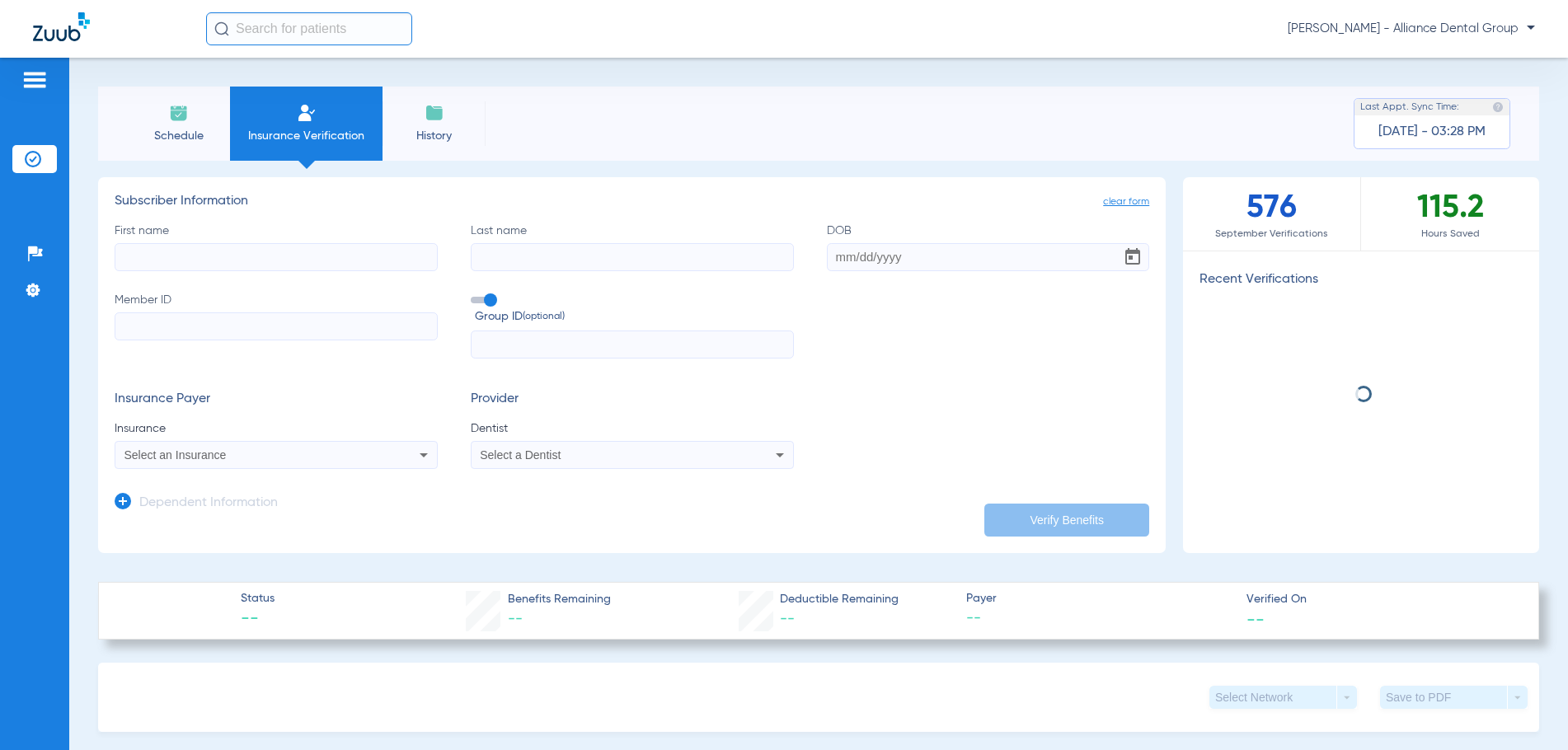
click at [182, 259] on input "First name" at bounding box center [276, 257] width 323 height 28
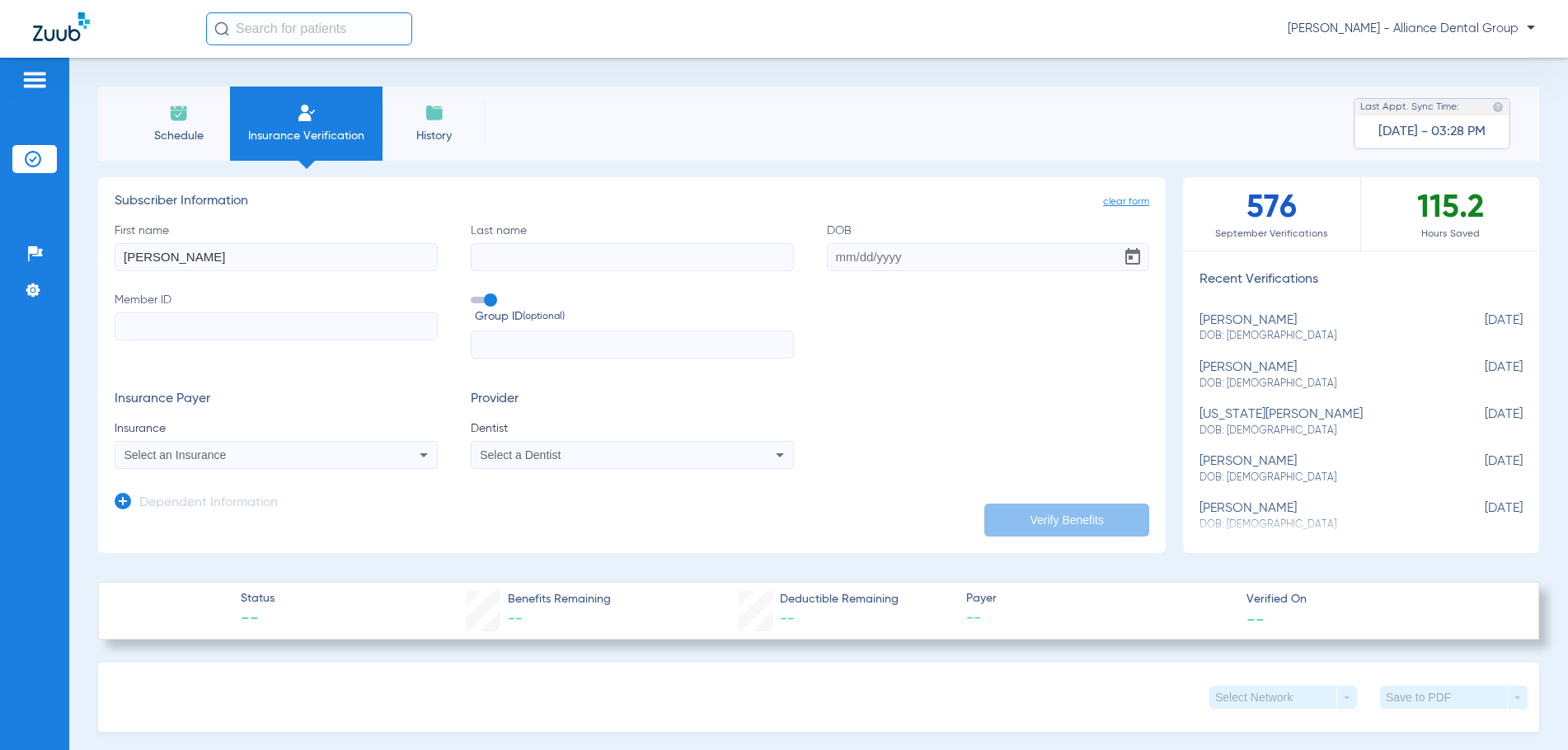
type input "[PERSON_NAME]"
type input "[DATE]"
click at [158, 318] on input "Member ID" at bounding box center [276, 327] width 323 height 28
type input "937101902"
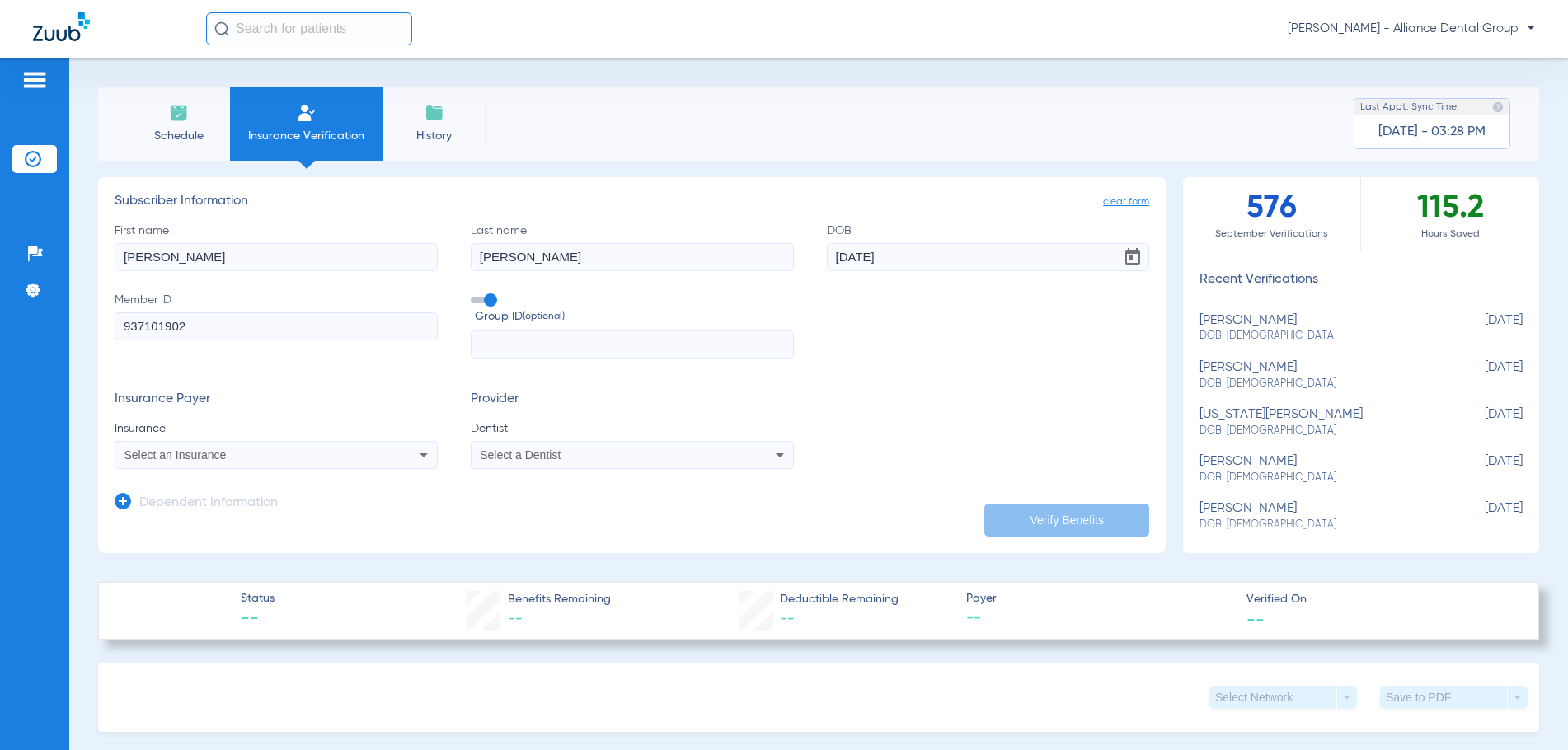
click at [184, 454] on span "Select an Insurance" at bounding box center [175, 455] width 102 height 13
click at [224, 483] on input "Delta Denal" at bounding box center [254, 482] width 277 height 34
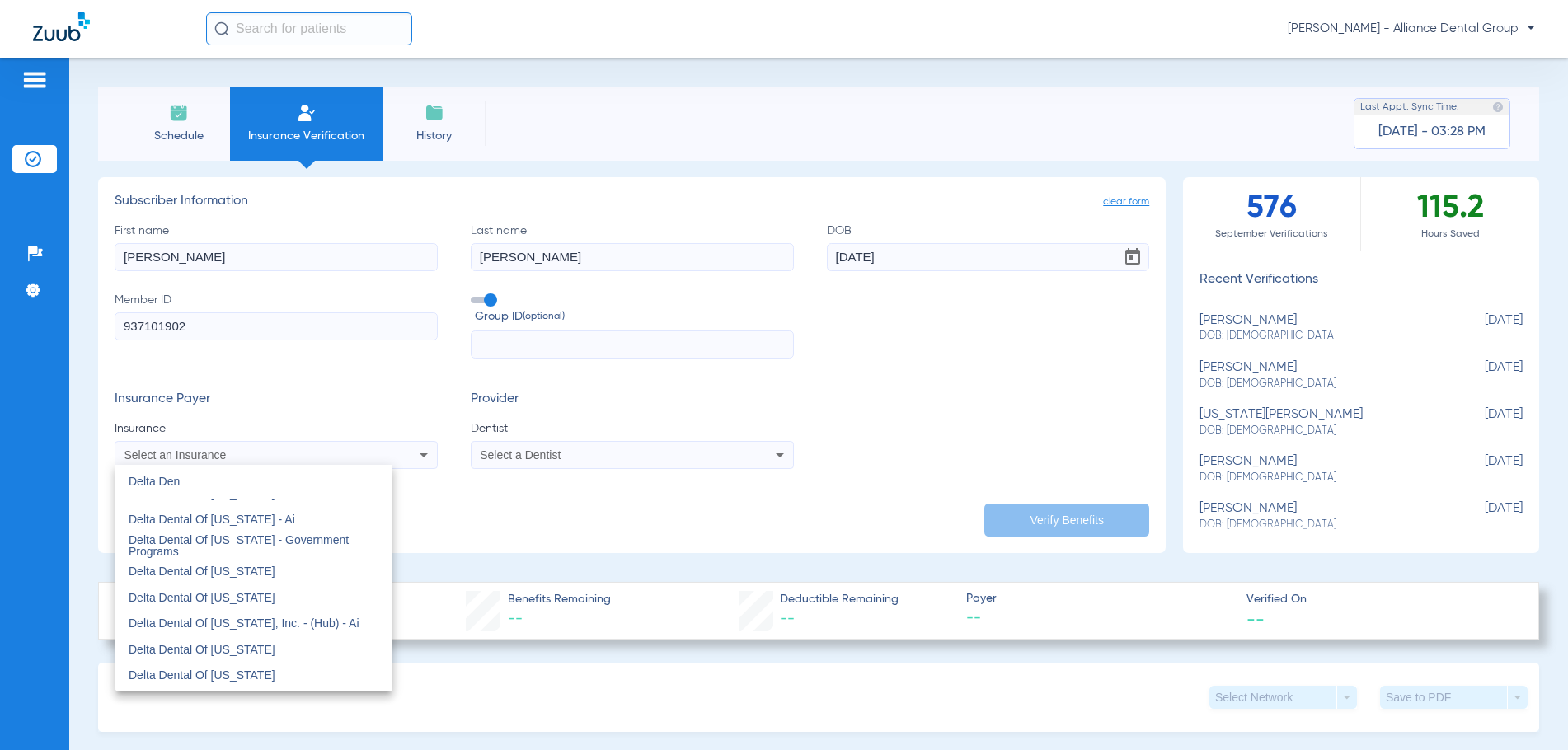
scroll to position [907, 0]
type input "Delta Den"
click at [237, 621] on span "Delta Dental Of [US_STATE]" at bounding box center [201, 619] width 147 height 13
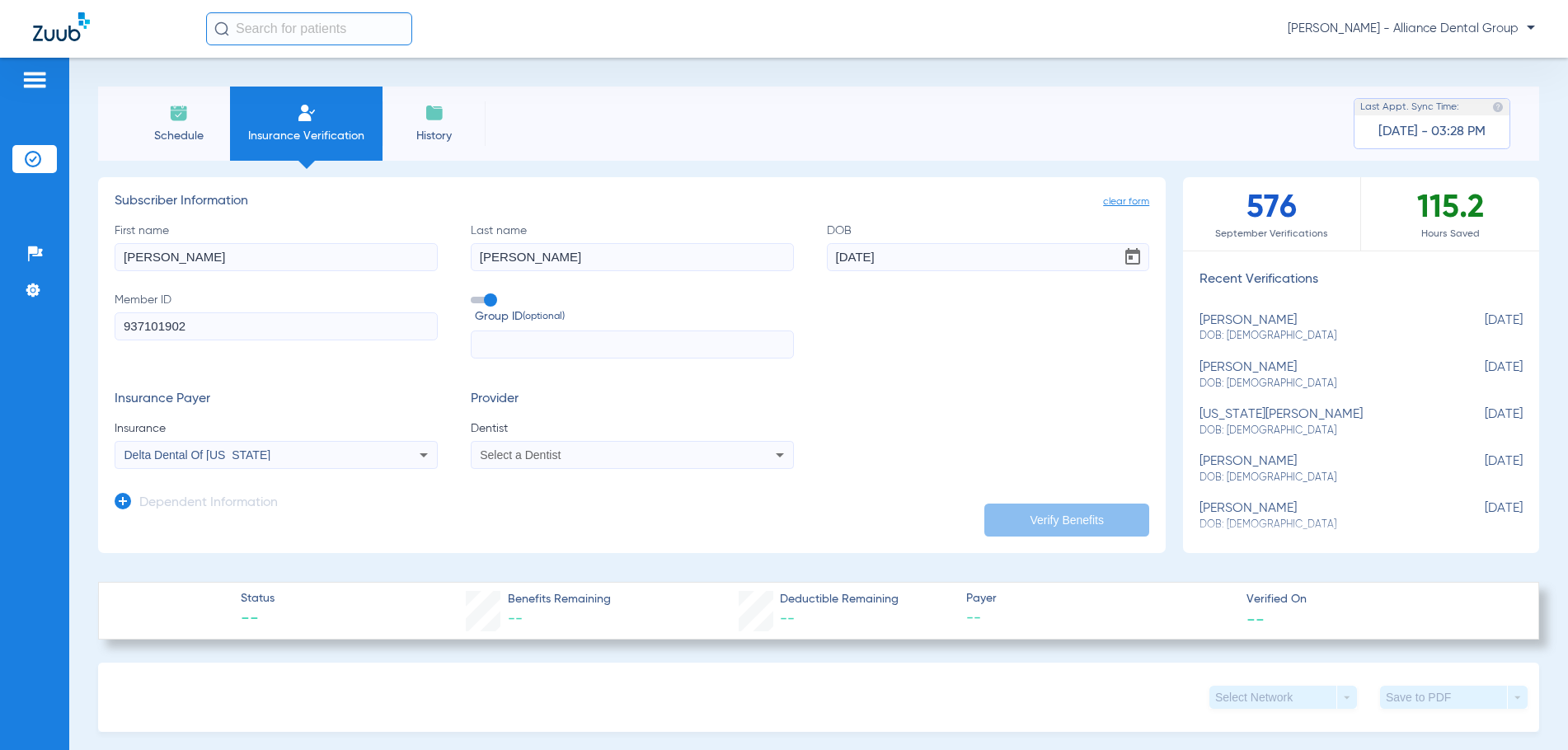
click at [547, 456] on span "Select a Dentist" at bounding box center [521, 455] width 81 height 13
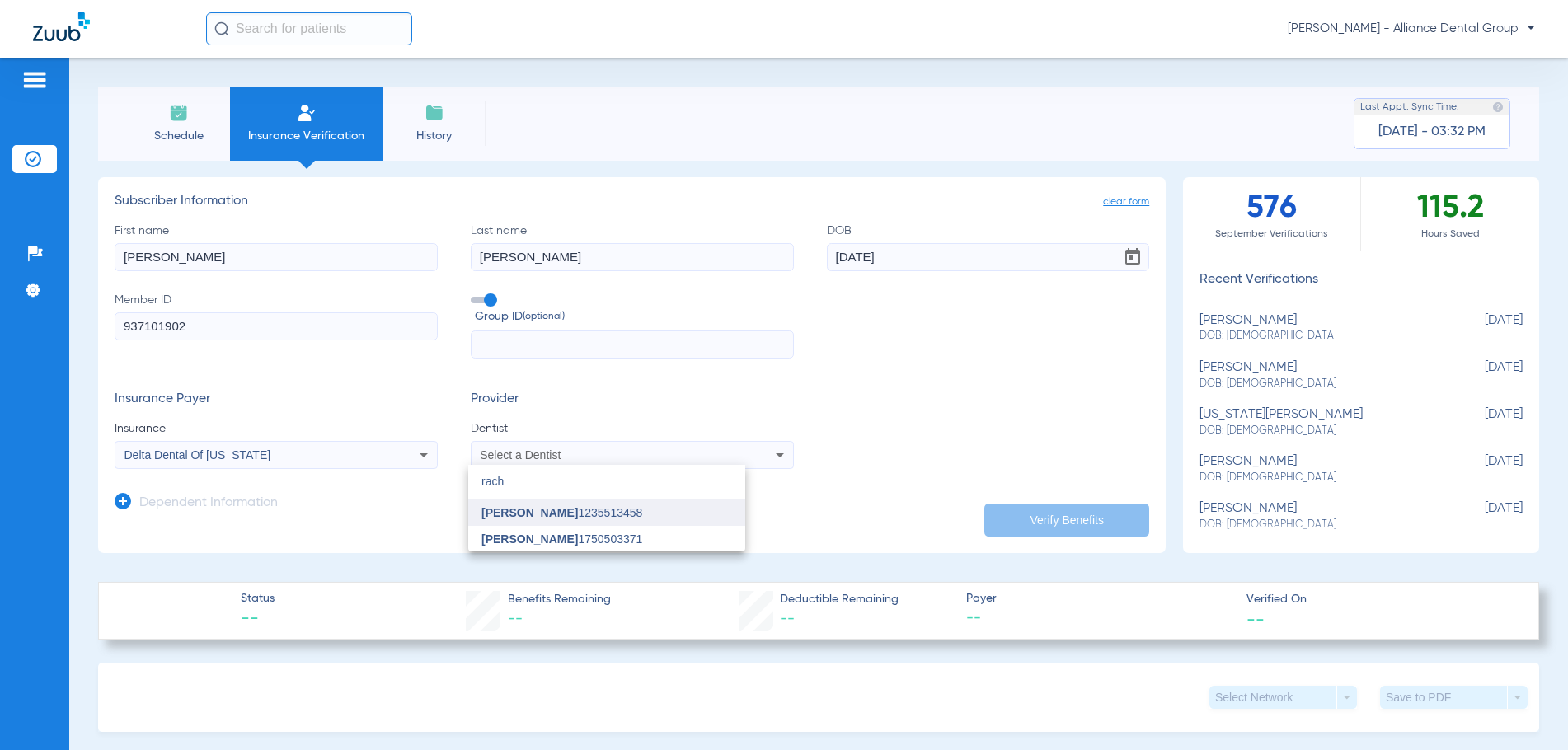
type input "rach"
click at [545, 515] on span "[PERSON_NAME]" at bounding box center [530, 513] width 97 height 13
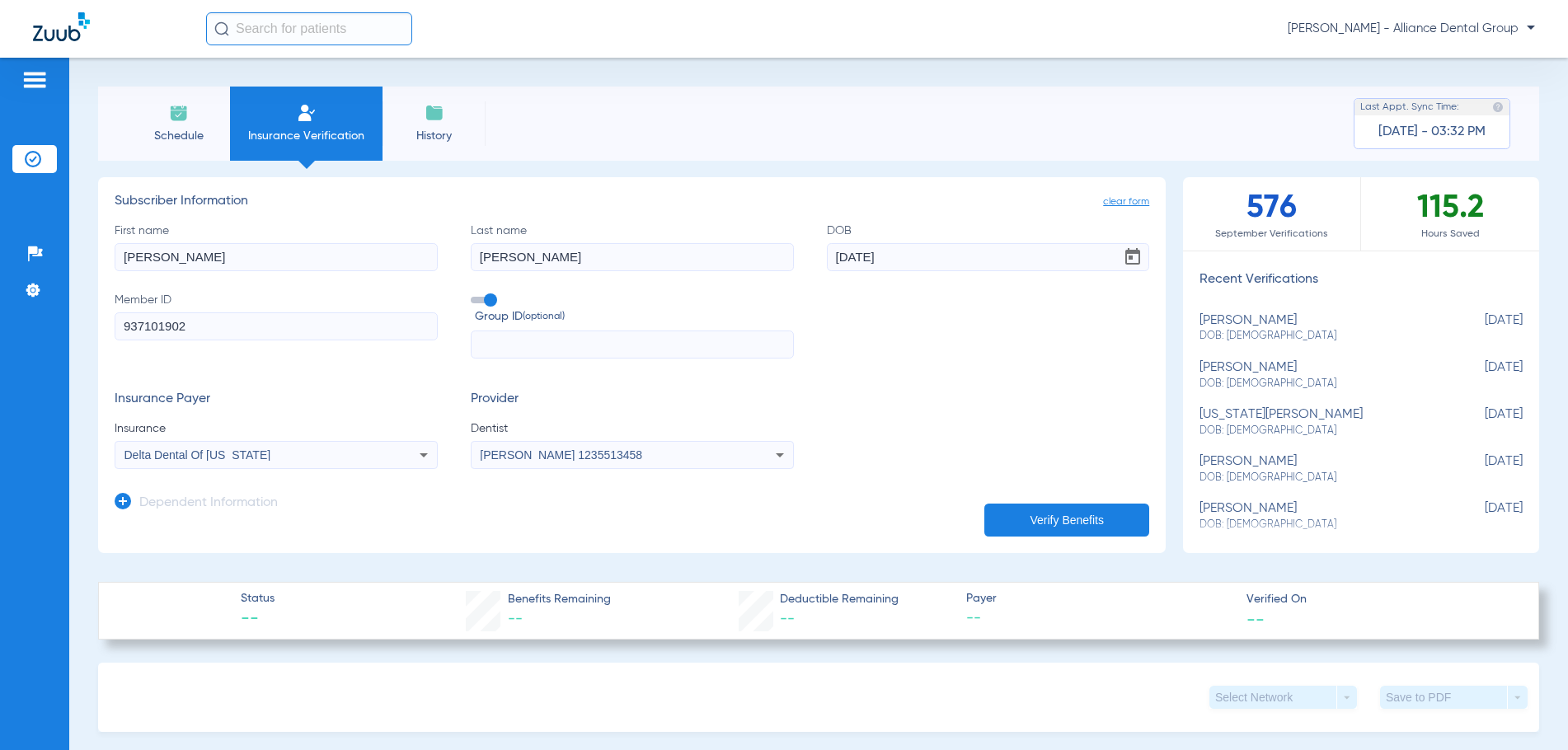
click at [1030, 515] on button "Verify Benefits" at bounding box center [1067, 520] width 165 height 33
